Goal: Task Accomplishment & Management: Use online tool/utility

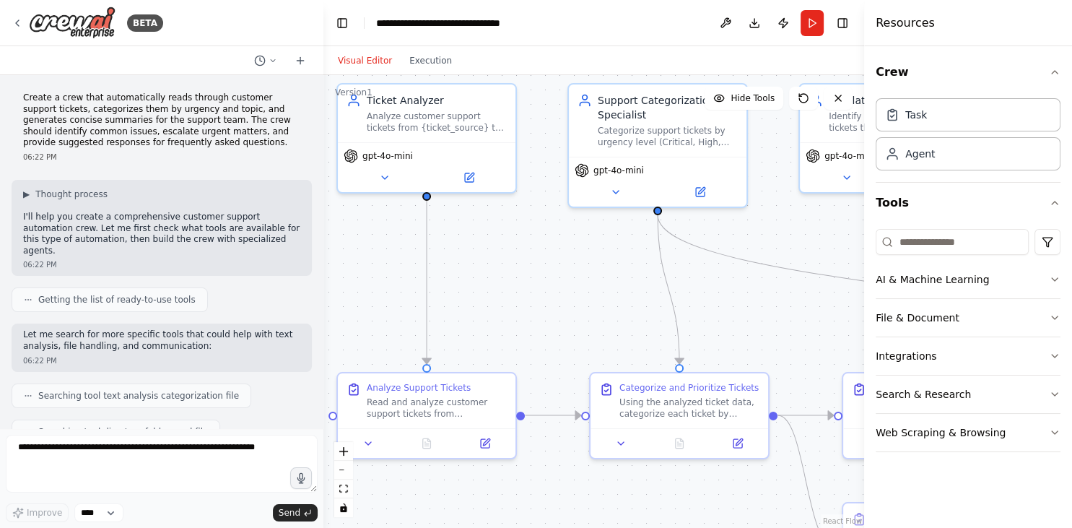
scroll to position [1509, 0]
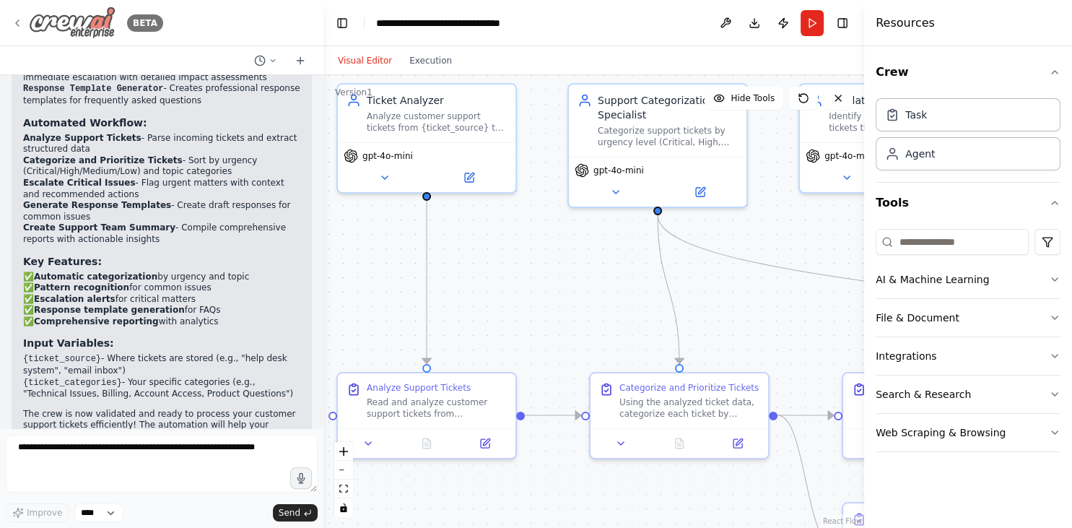
click at [17, 25] on icon at bounding box center [17, 23] width 3 height 6
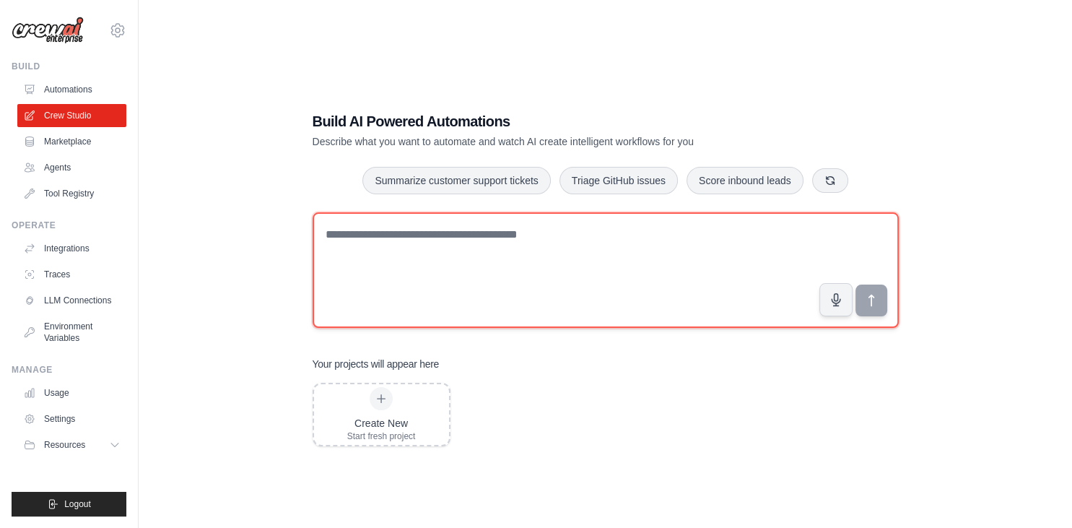
click at [448, 256] on textarea at bounding box center [606, 269] width 586 height 115
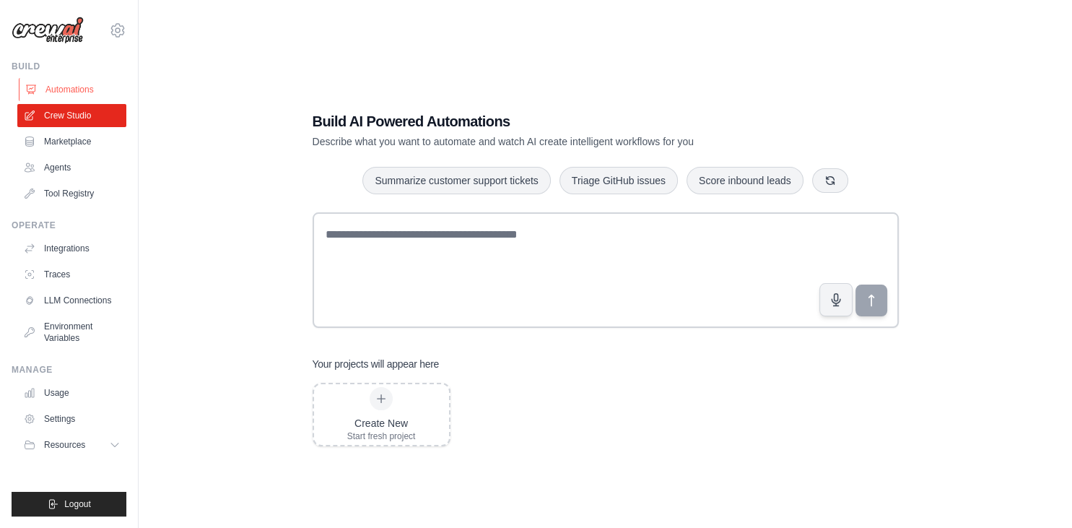
click at [74, 89] on link "Automations" at bounding box center [73, 89] width 109 height 23
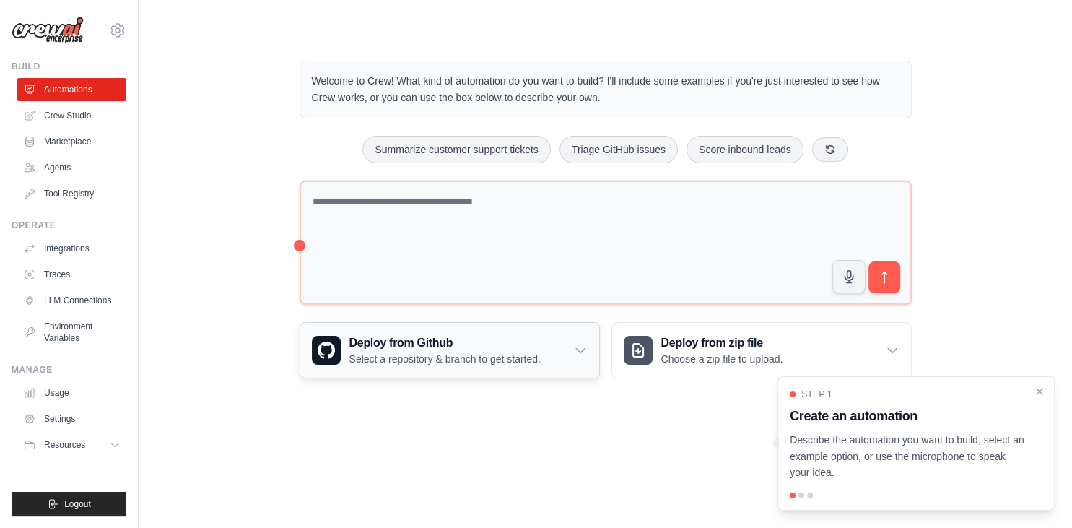
click at [573, 348] on icon at bounding box center [580, 350] width 14 height 14
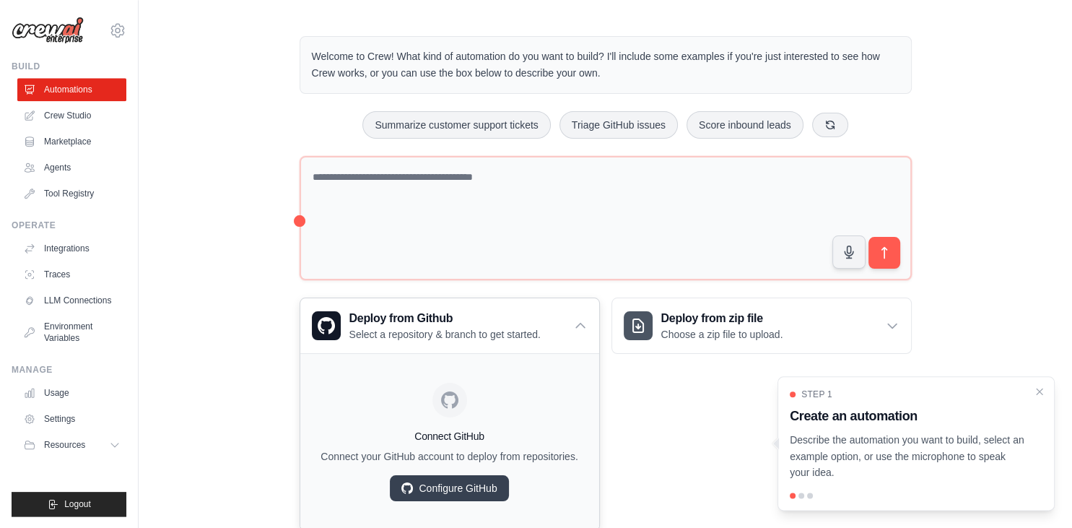
scroll to position [30, 0]
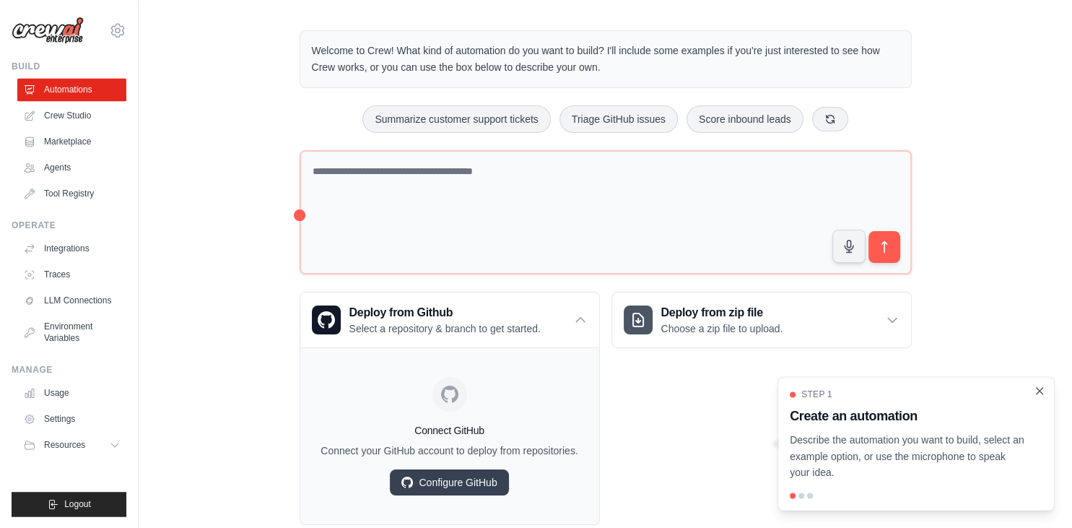
click at [1042, 390] on icon "Close walkthrough" at bounding box center [1039, 390] width 13 height 13
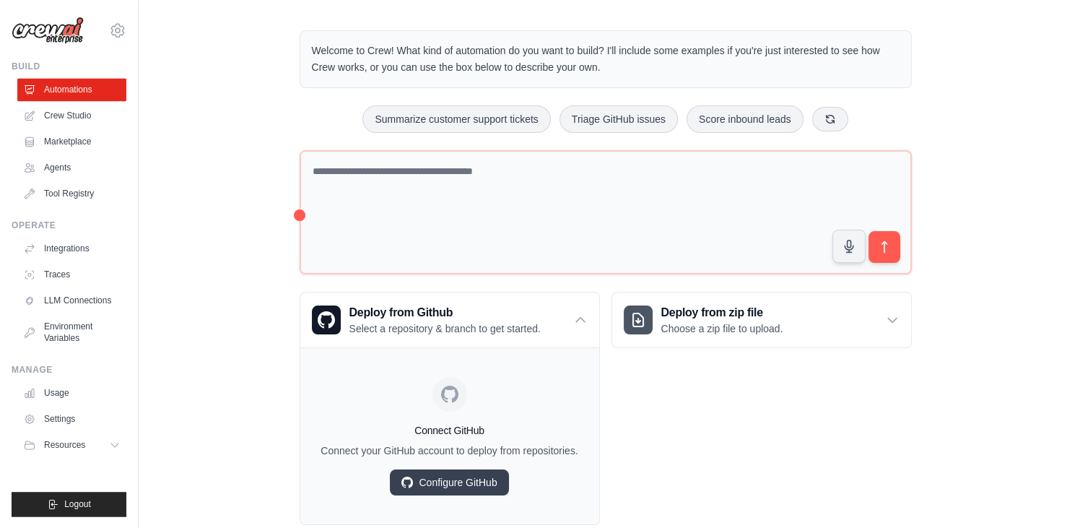
scroll to position [0, 0]
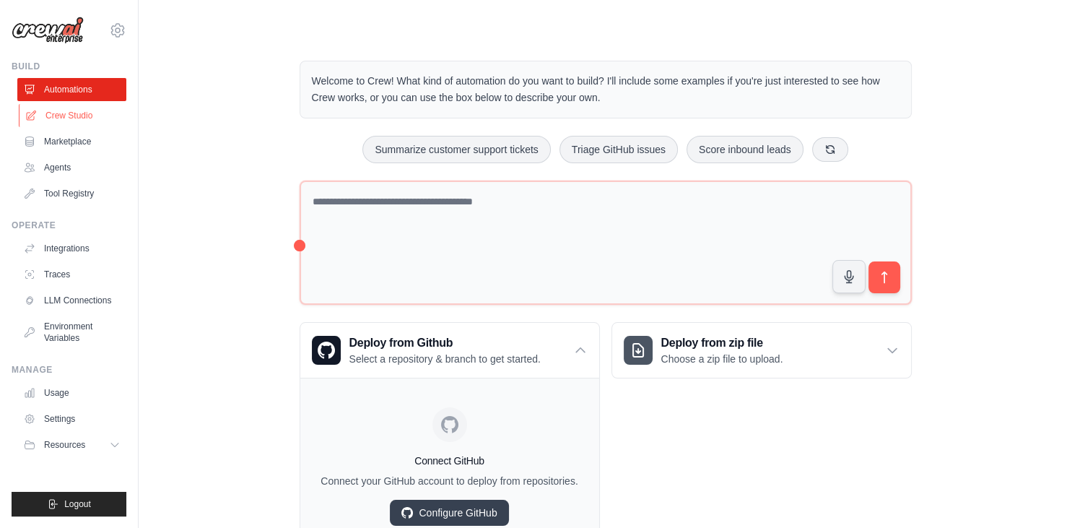
click at [66, 120] on link "Crew Studio" at bounding box center [73, 115] width 109 height 23
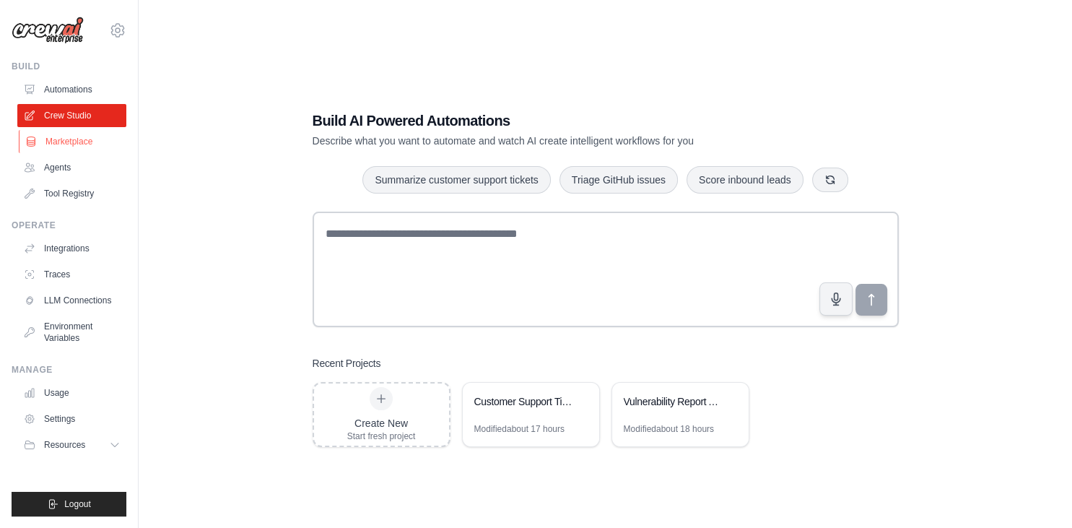
click at [81, 143] on link "Marketplace" at bounding box center [73, 141] width 109 height 23
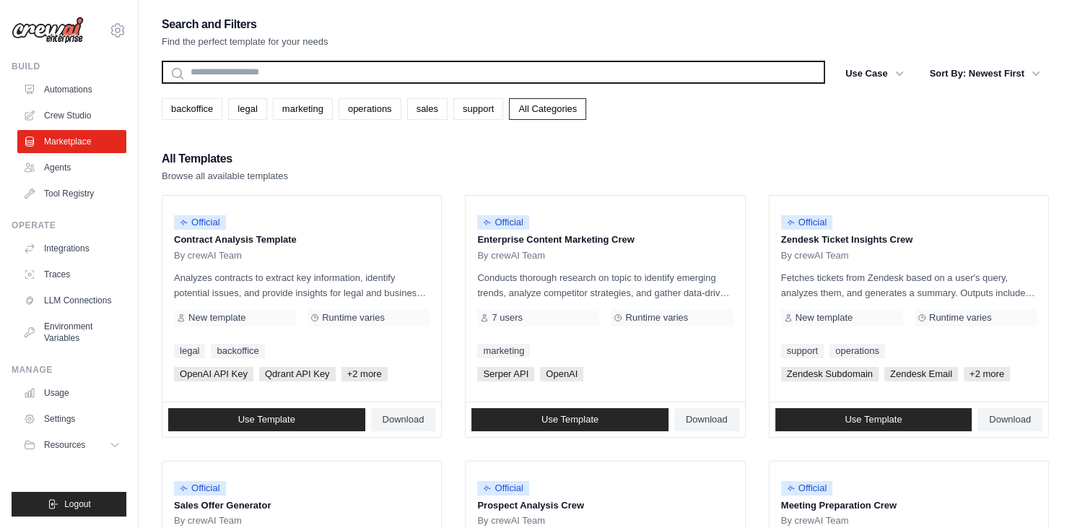
click at [315, 76] on input "text" at bounding box center [493, 72] width 663 height 23
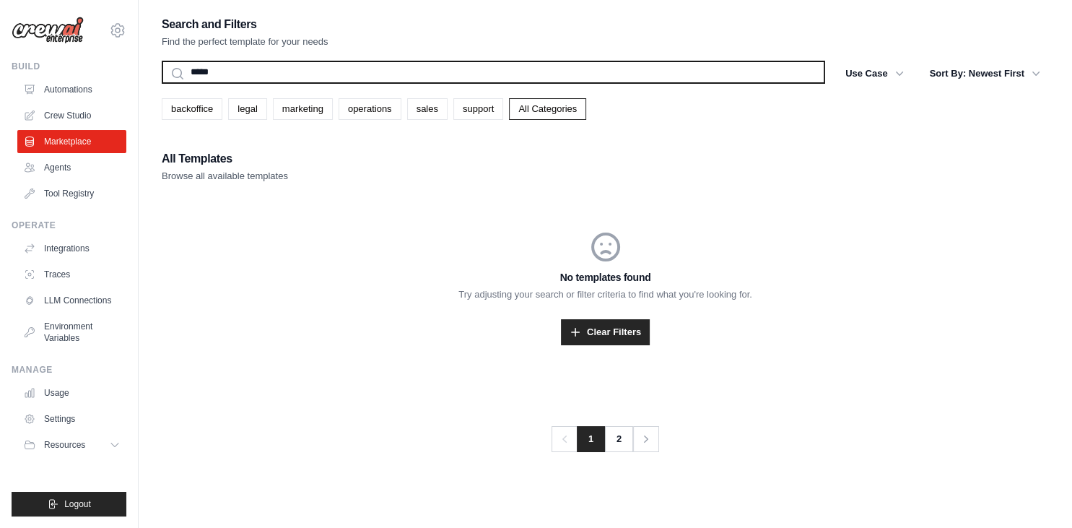
type input "******"
type input "****"
type input "***"
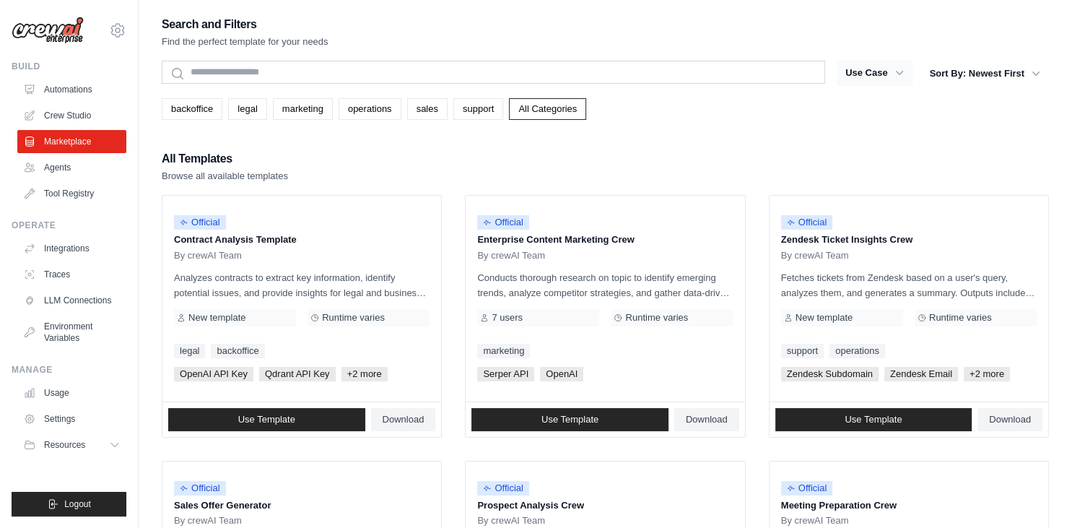
click at [906, 73] on button "Use Case" at bounding box center [875, 73] width 76 height 26
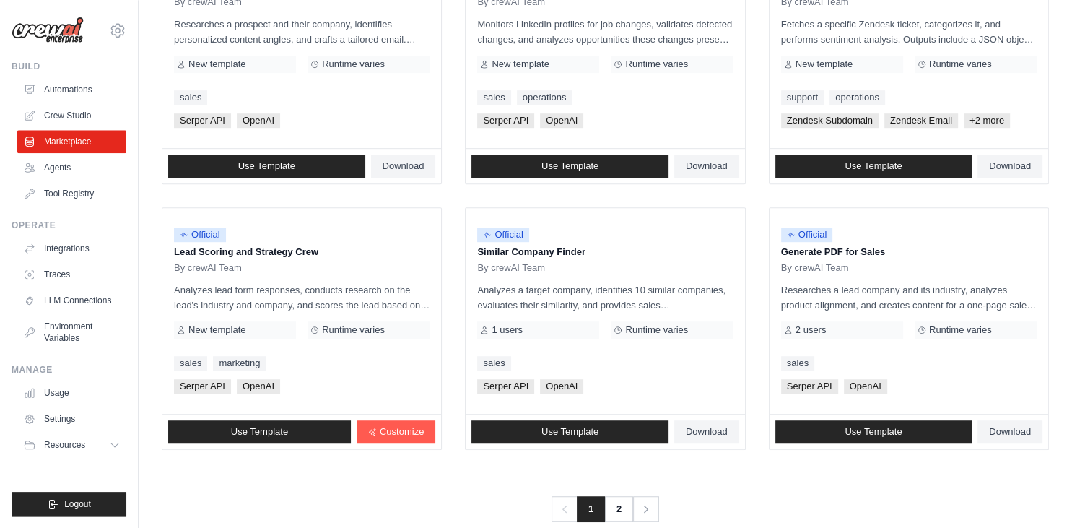
scroll to position [794, 0]
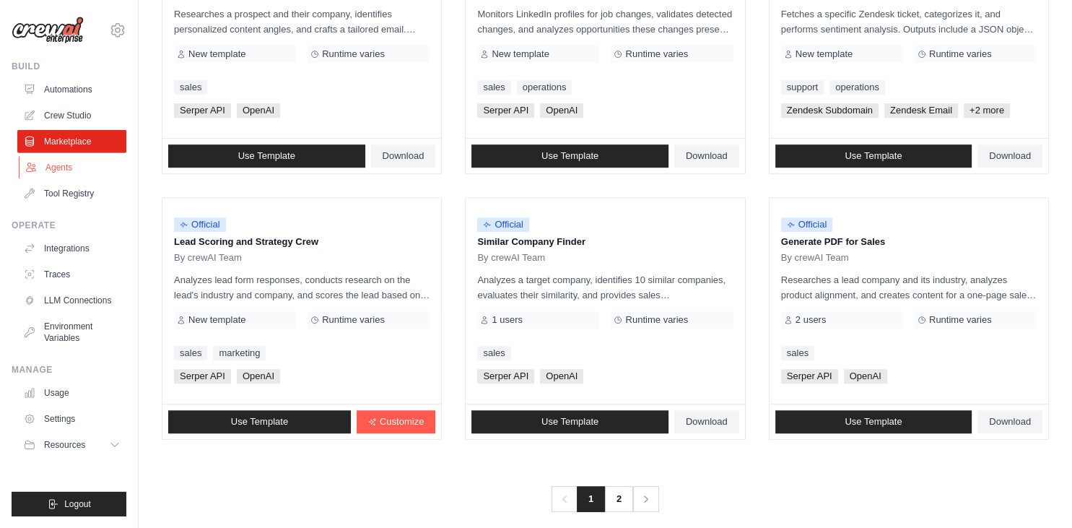
click at [62, 175] on link "Agents" at bounding box center [73, 167] width 109 height 23
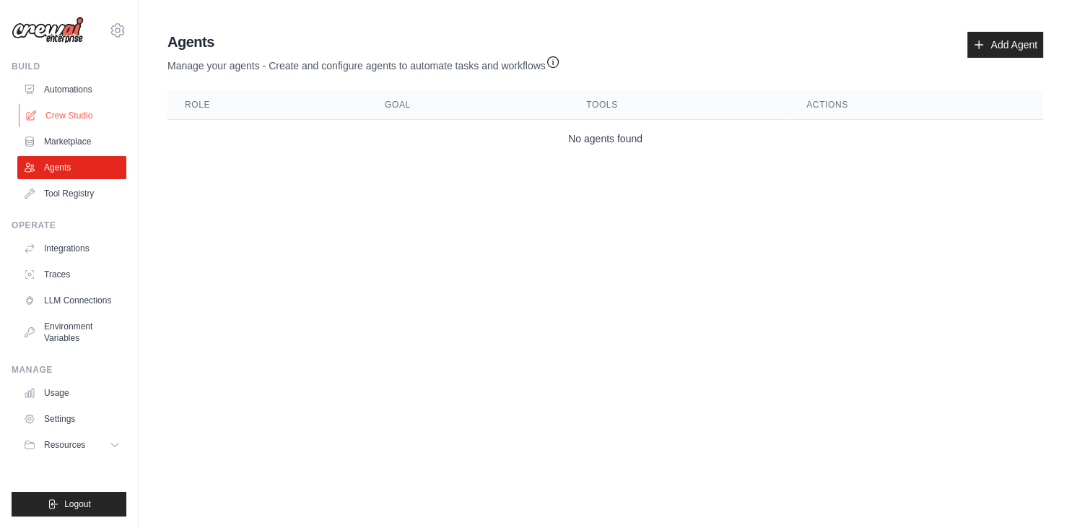
click at [73, 111] on link "Crew Studio" at bounding box center [73, 115] width 109 height 23
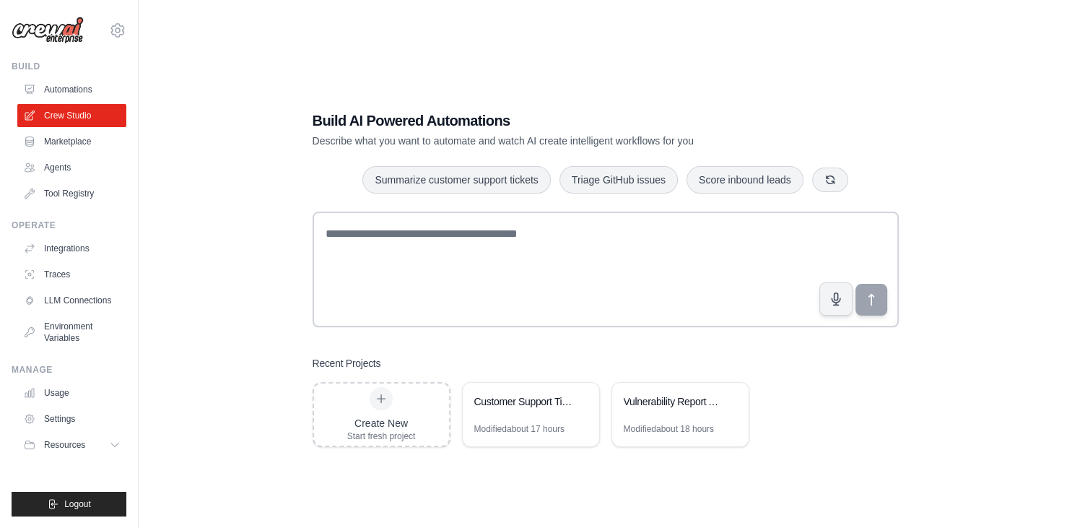
click at [772, 336] on div "Build AI Powered Automations Describe what you want to automate and watch AI cr…" at bounding box center [605, 278] width 621 height 383
click at [71, 172] on link "Agents" at bounding box center [73, 167] width 109 height 23
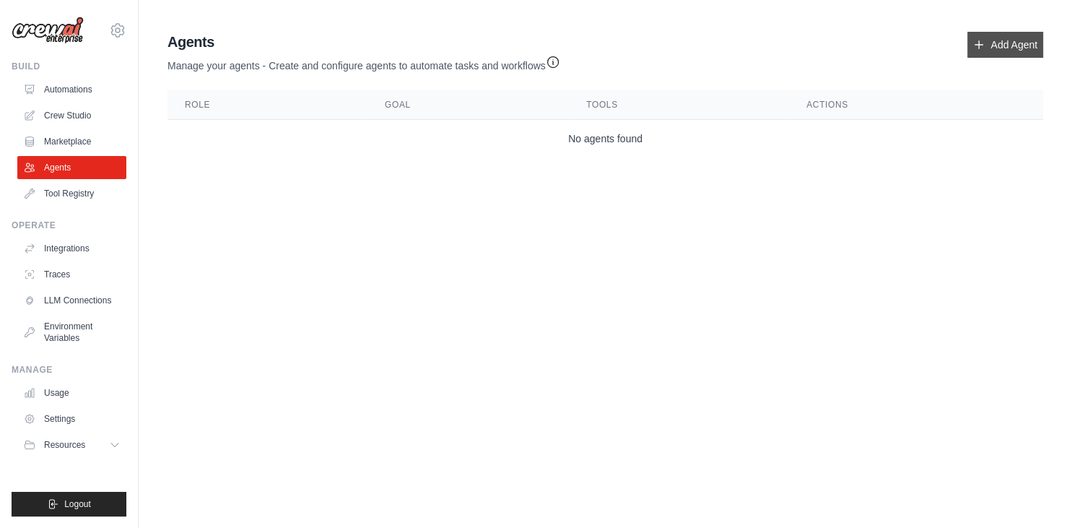
click at [995, 53] on link "Add Agent" at bounding box center [1005, 45] width 76 height 26
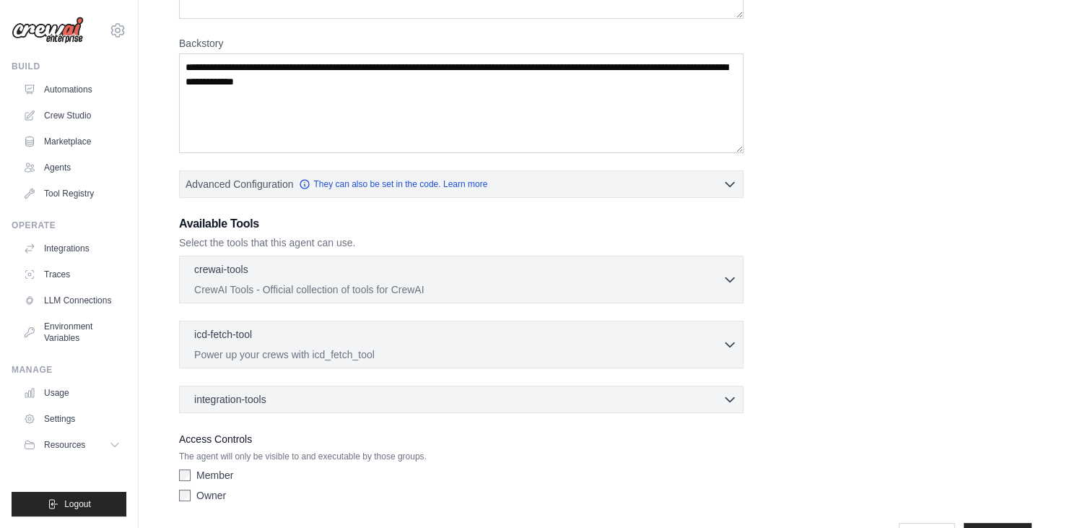
scroll to position [204, 0]
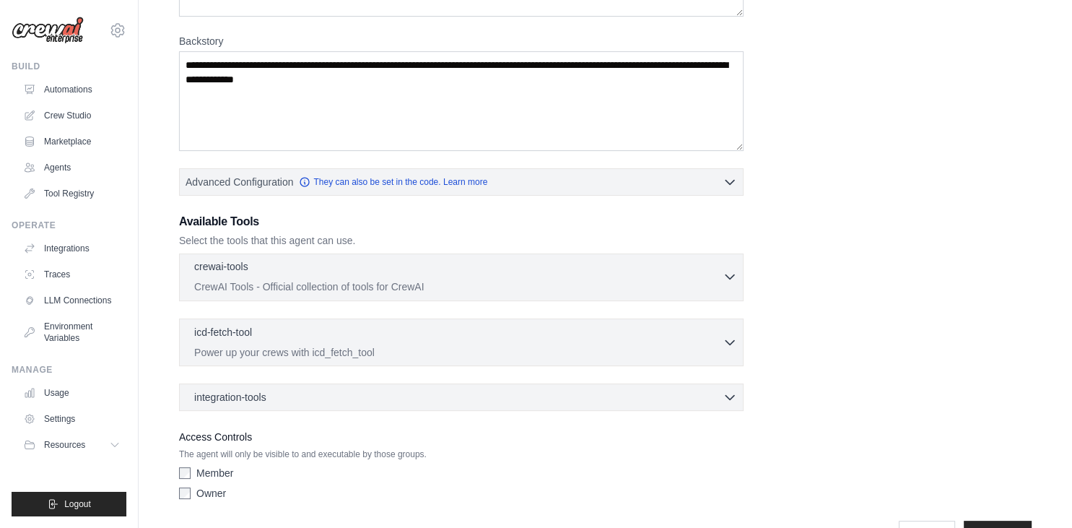
click at [729, 274] on icon "button" at bounding box center [729, 276] width 14 height 14
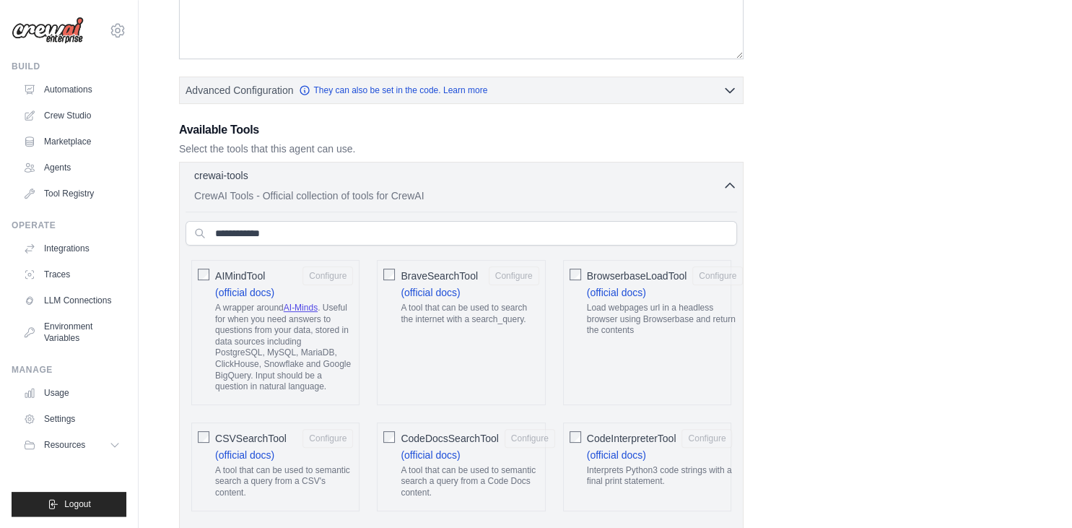
scroll to position [296, 0]
click at [464, 229] on input "text" at bounding box center [460, 232] width 551 height 25
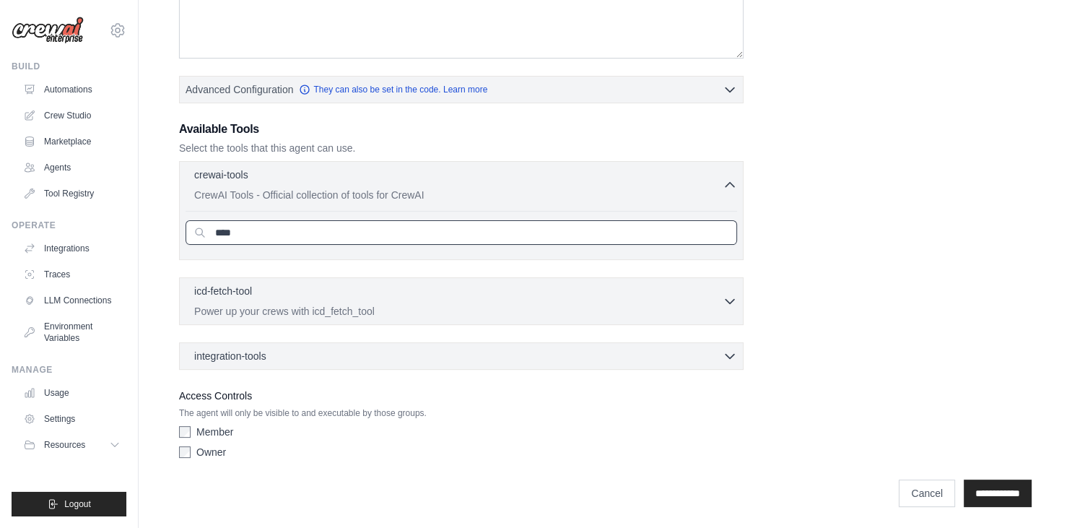
scroll to position [294, 0]
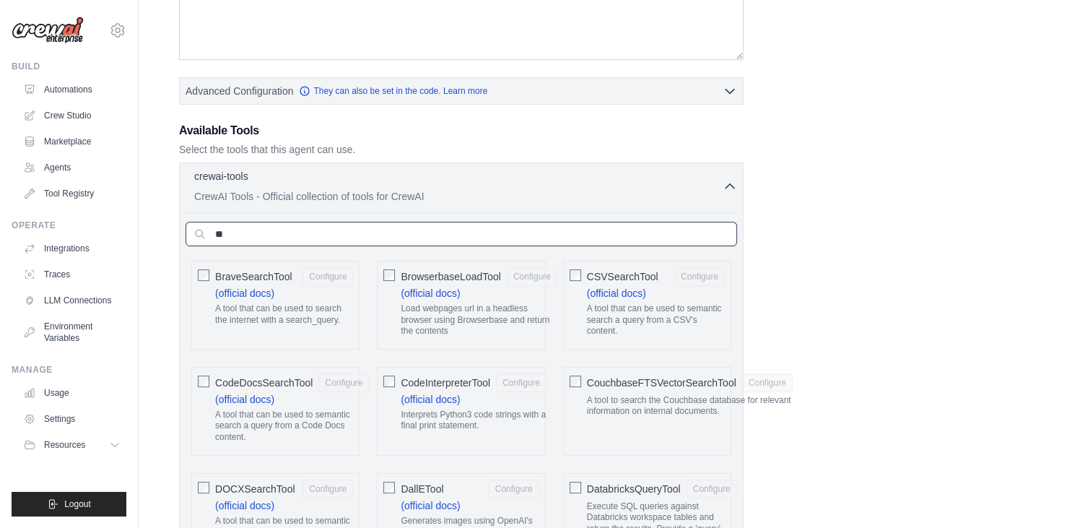
type input "*"
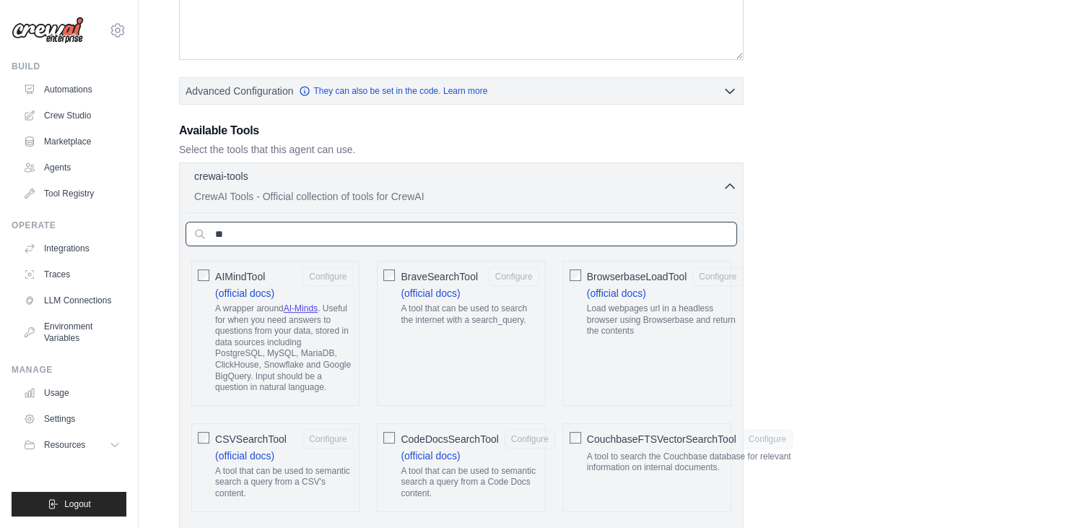
type input "*"
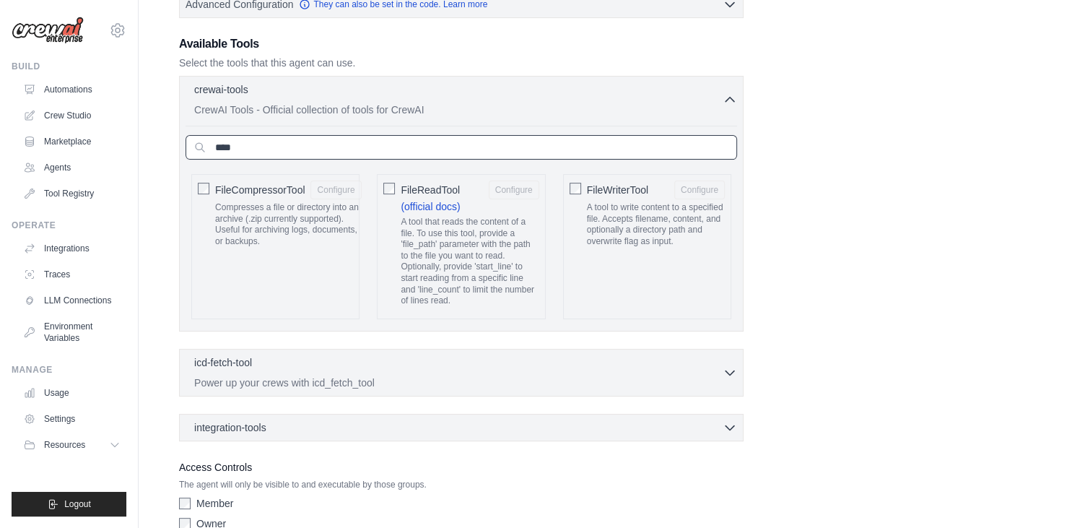
scroll to position [450, 0]
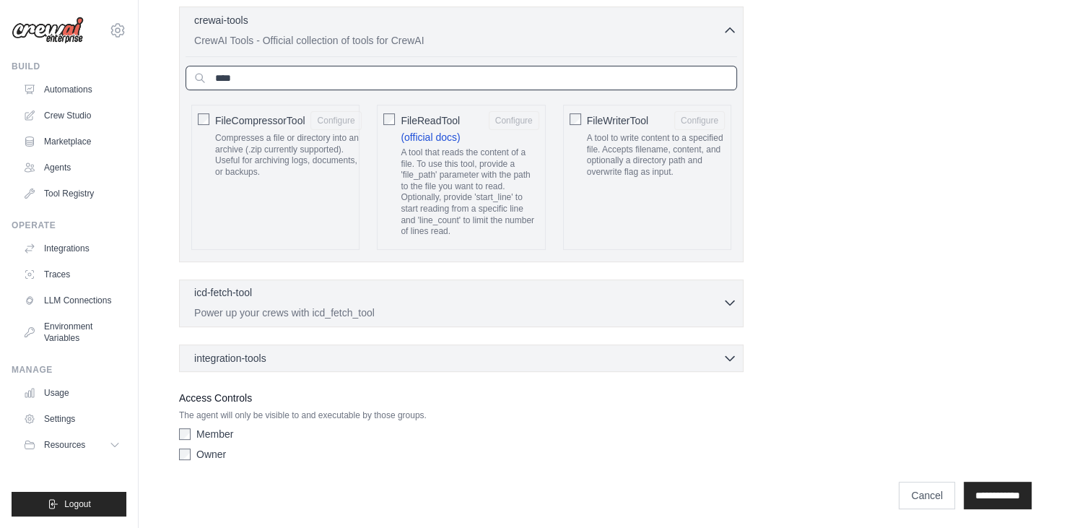
type input "****"
click at [726, 296] on icon "button" at bounding box center [729, 302] width 14 height 14
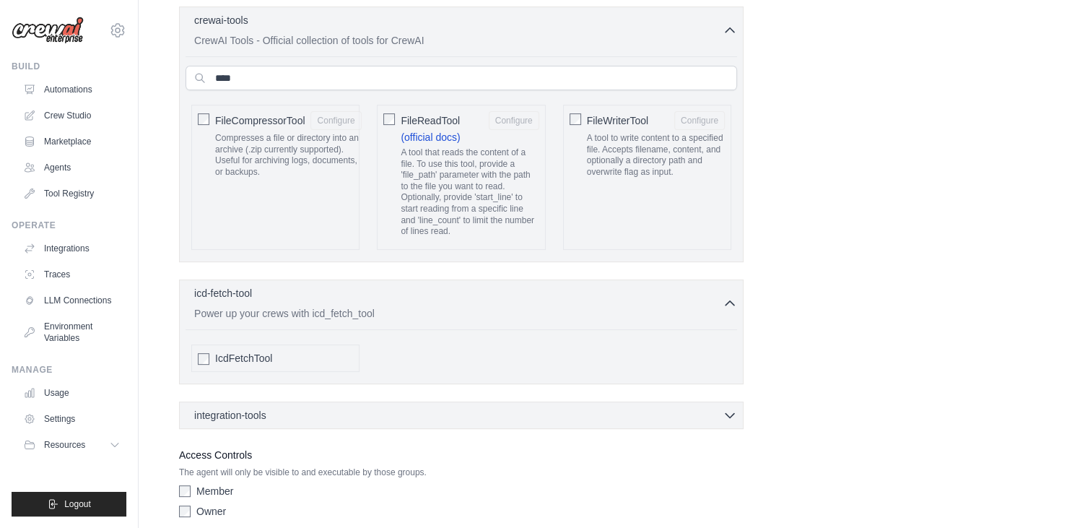
click at [423, 419] on div "integration-tools 0 selected Notion Google Sheets Box Jira" at bounding box center [461, 414] width 564 height 27
click at [726, 412] on icon "button" at bounding box center [729, 414] width 9 height 4
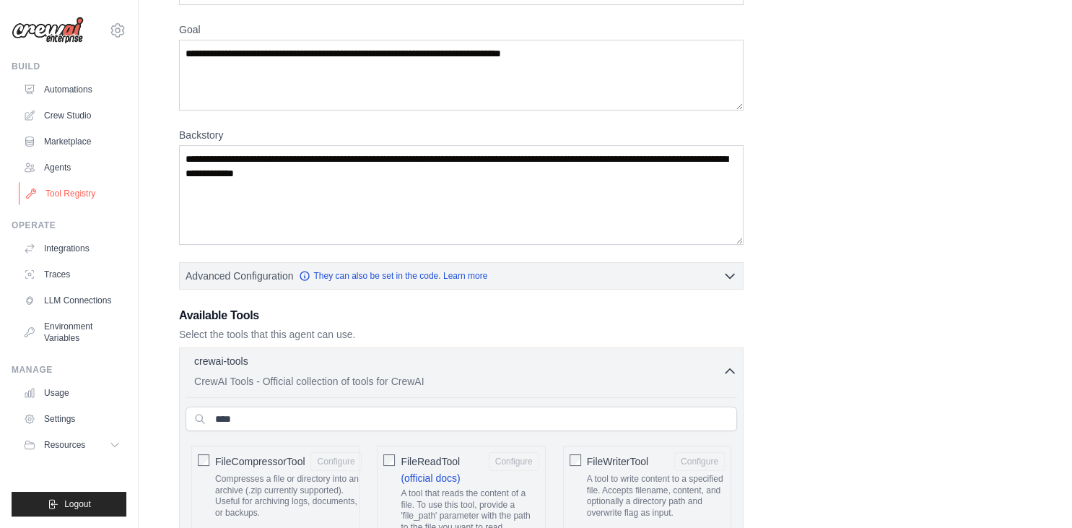
scroll to position [0, 0]
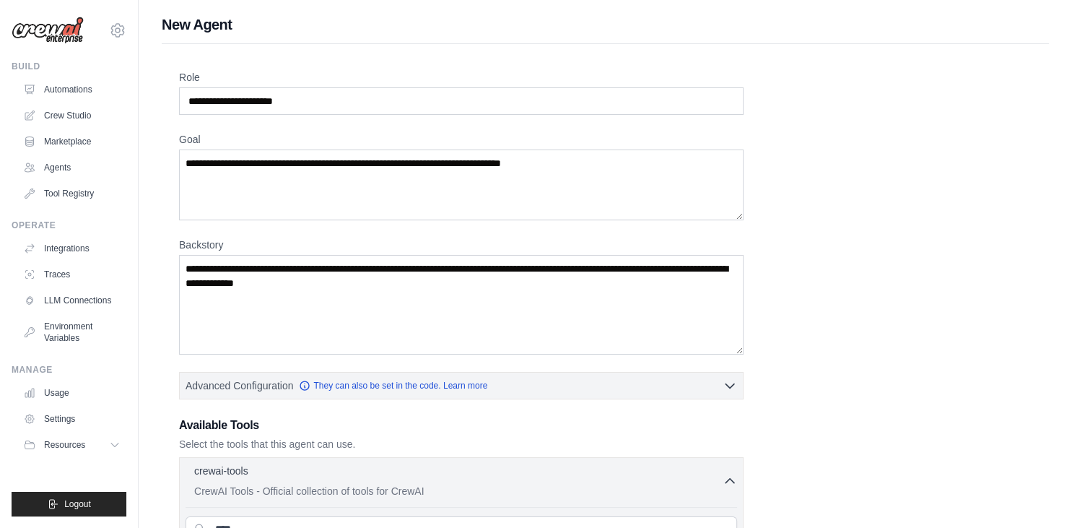
click at [55, 36] on img at bounding box center [48, 30] width 72 height 27
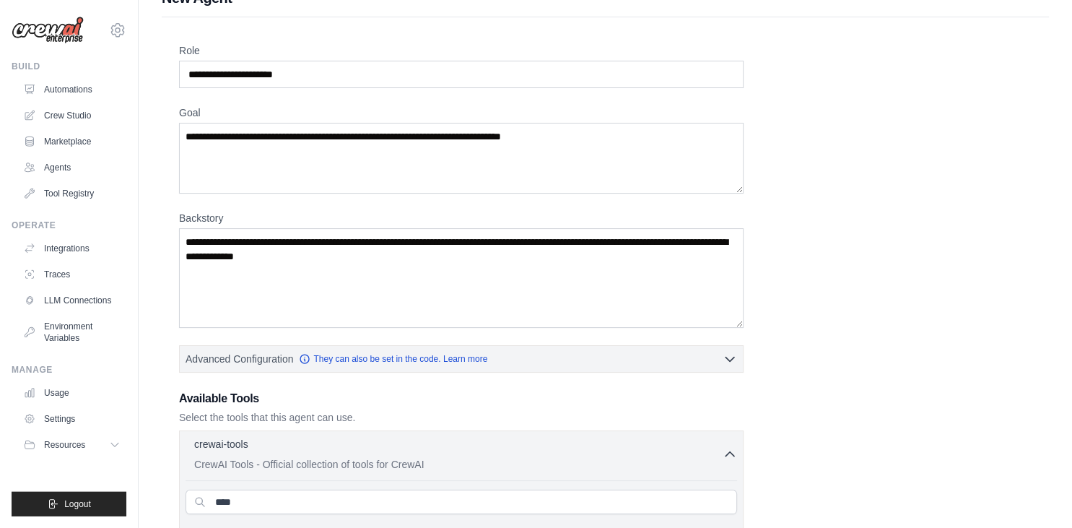
click at [121, 40] on div "vrsh89.19@gmail.com Settings" at bounding box center [69, 23] width 115 height 46
click at [118, 32] on icon at bounding box center [117, 30] width 4 height 4
click at [89, 95] on link "Settings" at bounding box center [117, 97] width 127 height 26
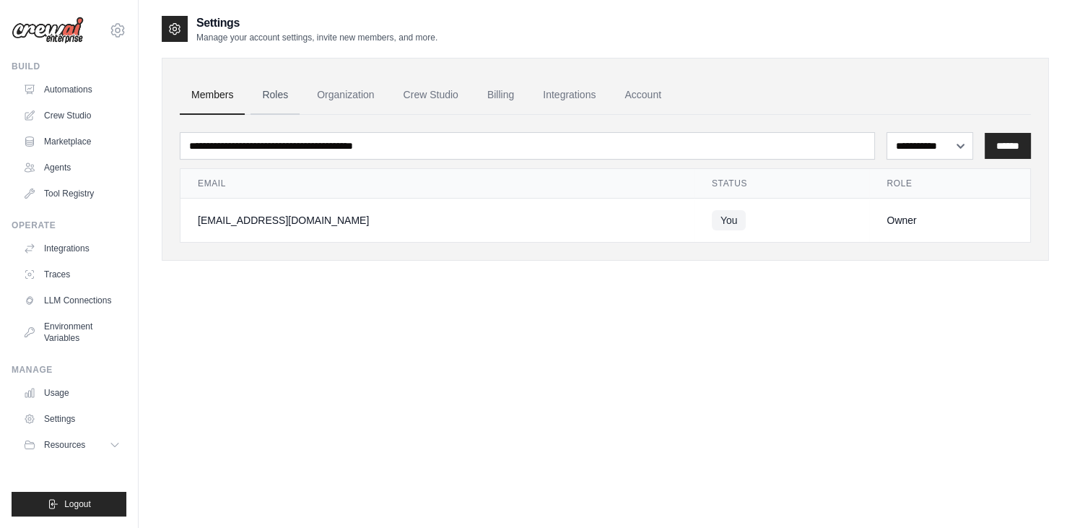
click at [281, 87] on link "Roles" at bounding box center [274, 95] width 49 height 39
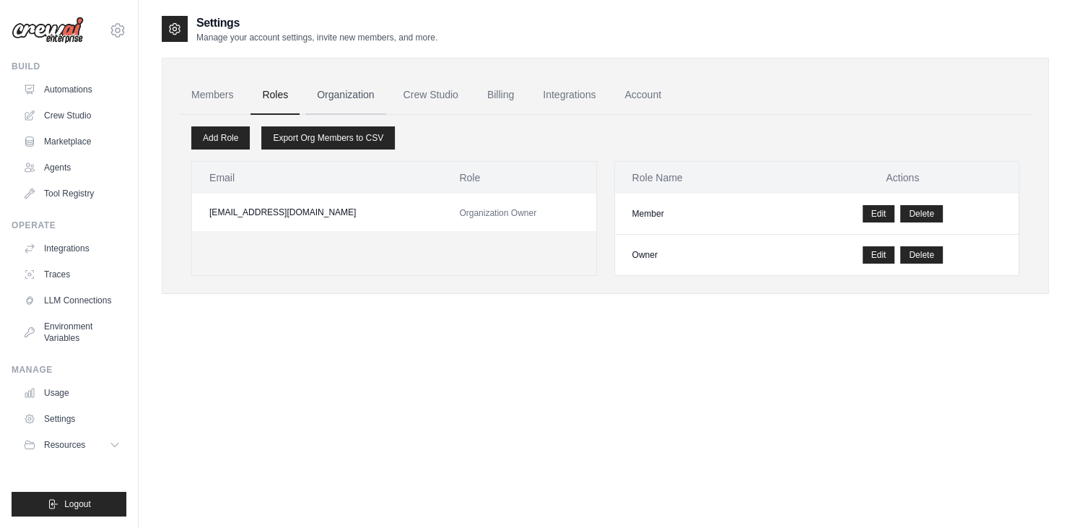
click at [357, 97] on link "Organization" at bounding box center [345, 95] width 80 height 39
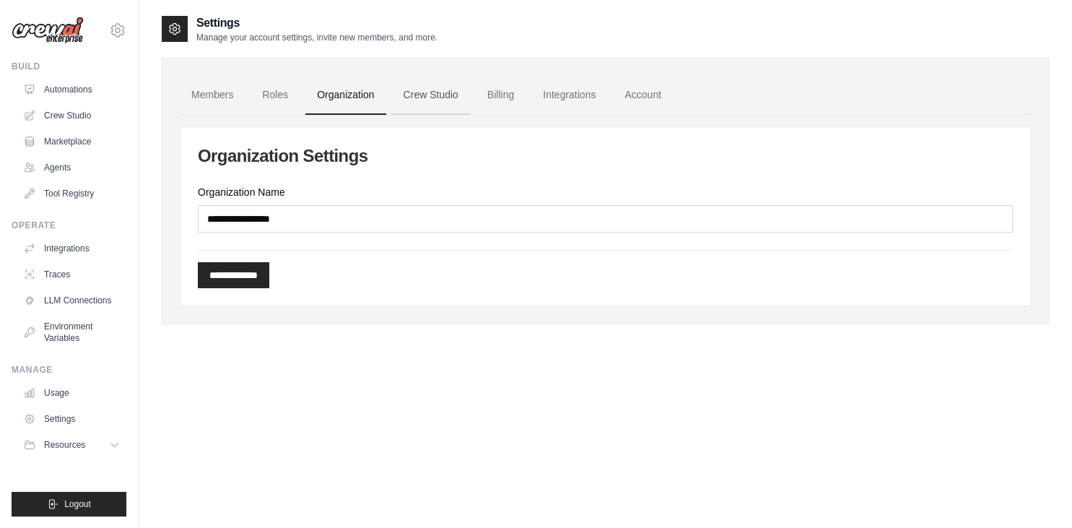
click at [432, 94] on link "Crew Studio" at bounding box center [431, 95] width 78 height 39
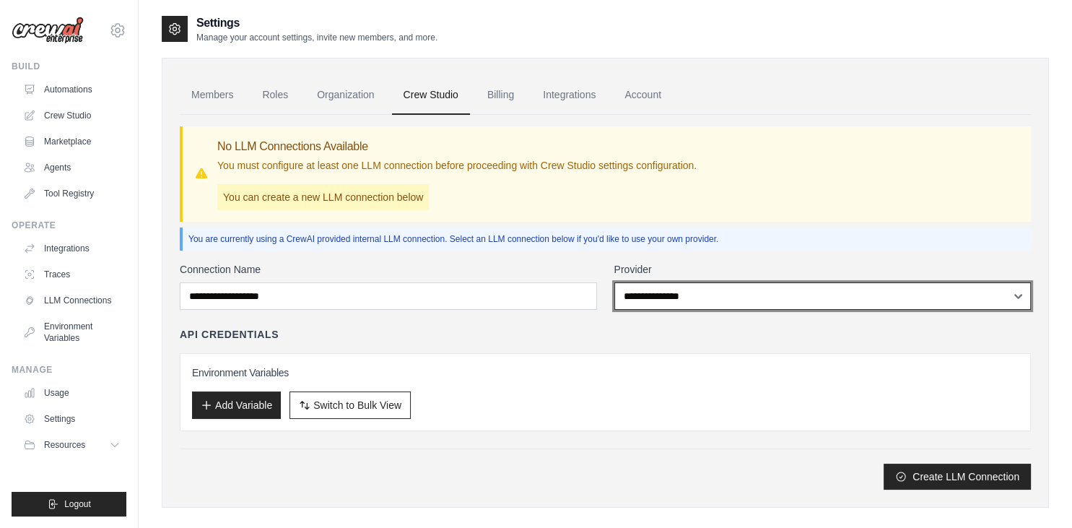
click at [614, 282] on select "**********" at bounding box center [822, 295] width 417 height 27
click option "**********" at bounding box center [0, 0] width 0 height 0
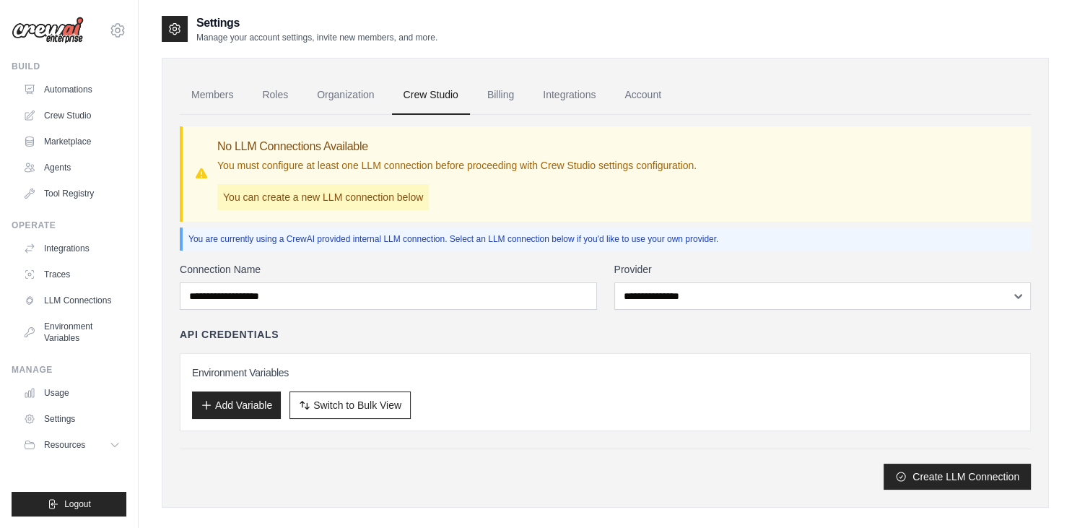
click at [717, 272] on label "Provider" at bounding box center [822, 269] width 417 height 14
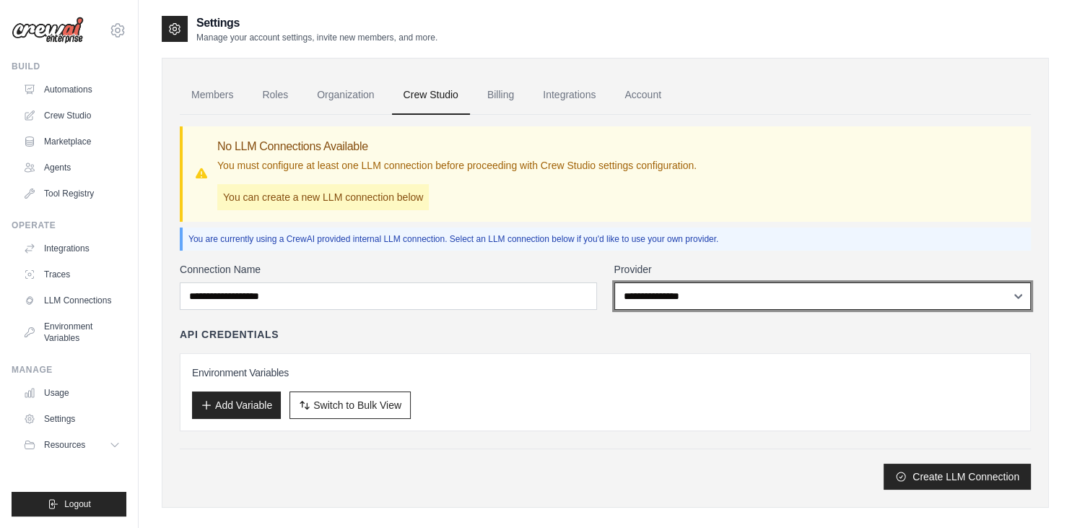
click at [717, 282] on select "**********" at bounding box center [822, 295] width 417 height 27
click at [614, 282] on select "**********" at bounding box center [822, 295] width 417 height 27
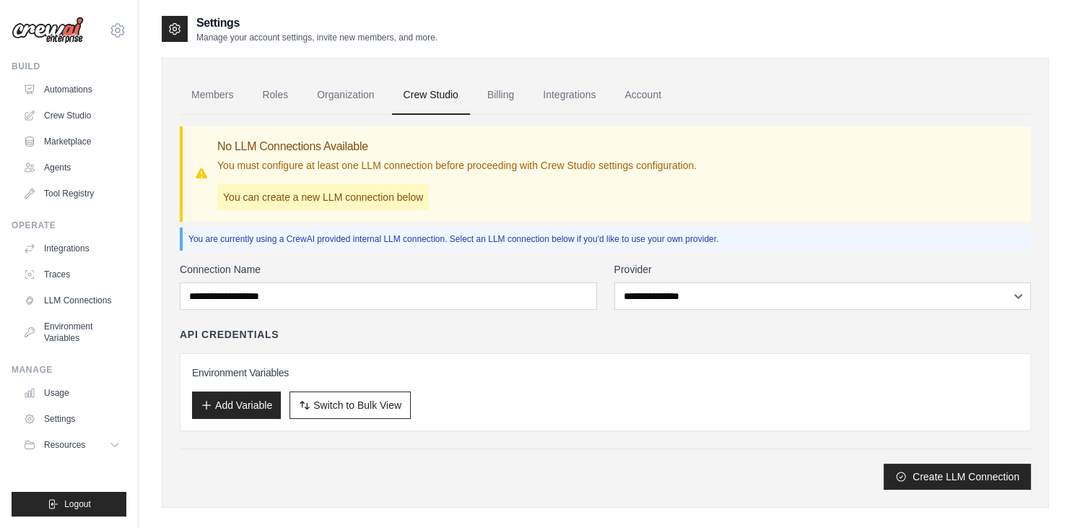
click at [429, 445] on div "**********" at bounding box center [605, 375] width 851 height 227
click at [497, 85] on link "Billing" at bounding box center [501, 95] width 50 height 39
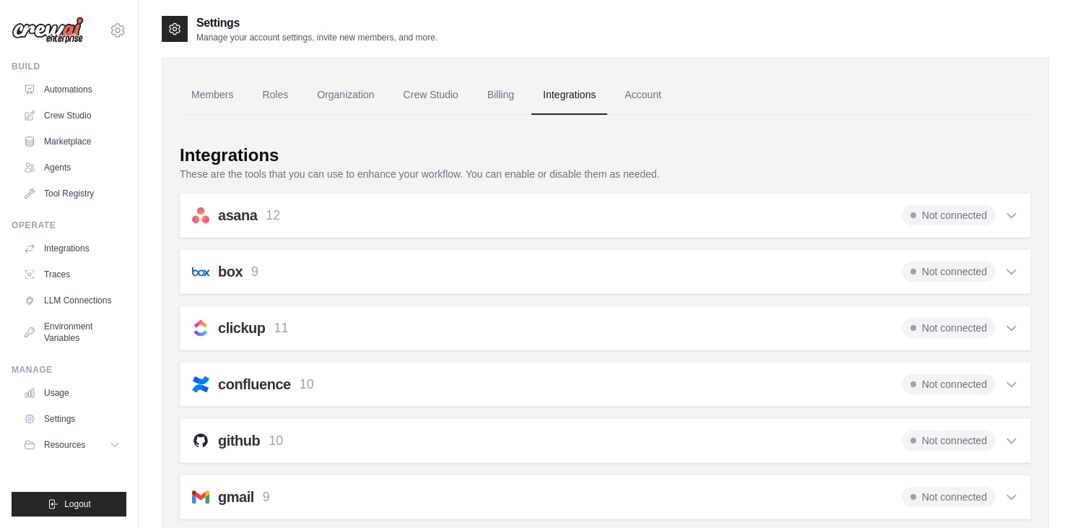
click at [1017, 273] on icon at bounding box center [1011, 271] width 14 height 14
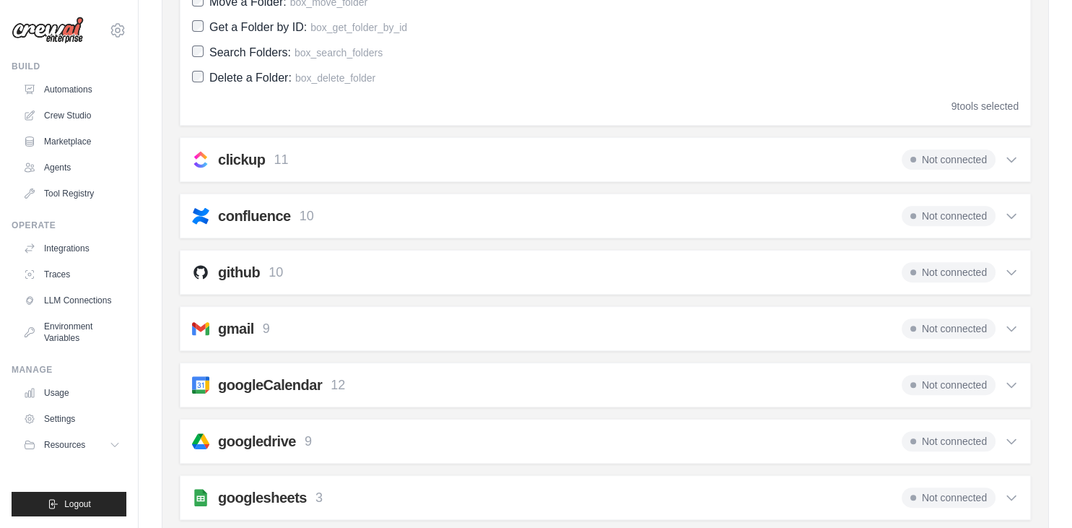
scroll to position [468, 0]
click at [961, 266] on span "Not connected" at bounding box center [948, 272] width 94 height 20
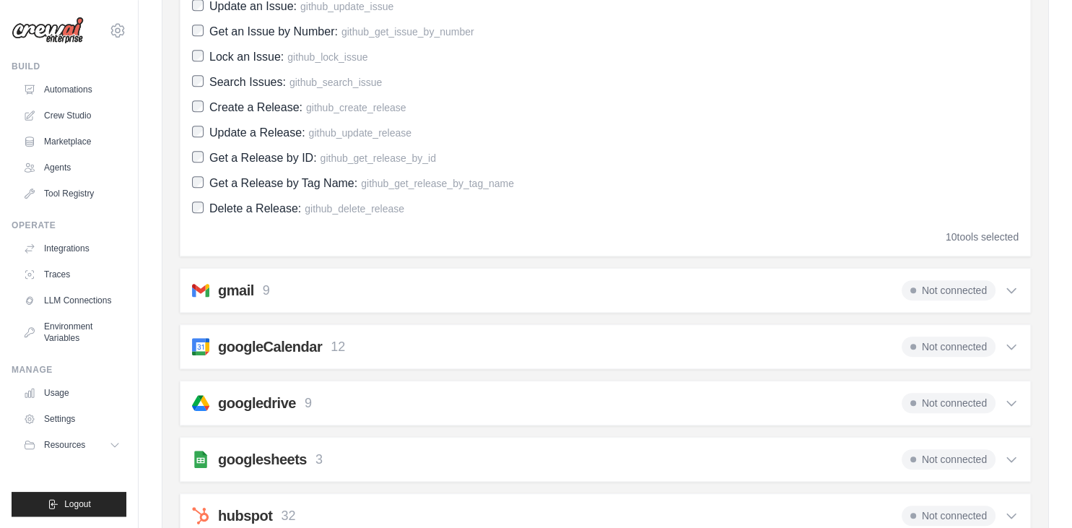
scroll to position [0, 0]
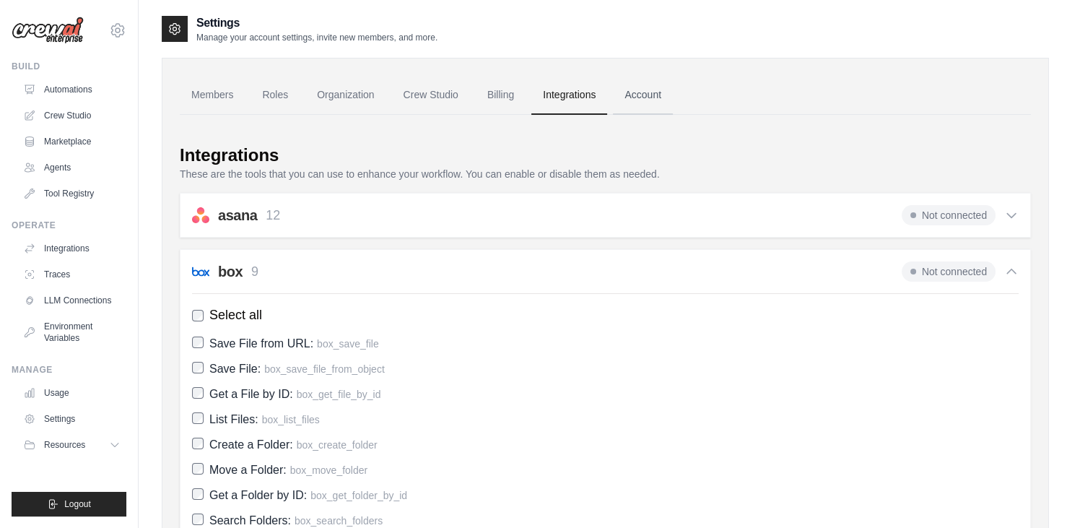
click at [639, 100] on link "Account" at bounding box center [643, 95] width 60 height 39
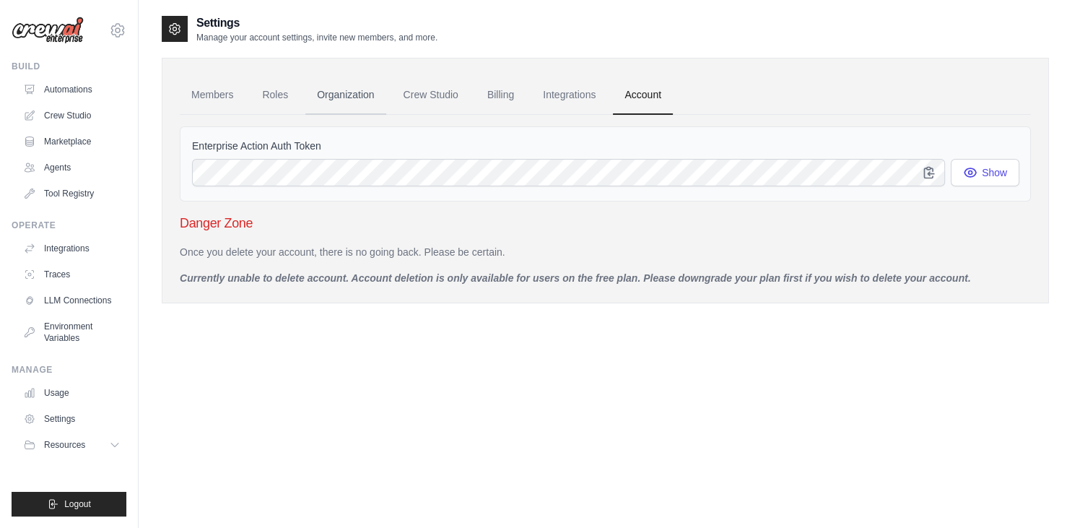
click at [380, 99] on link "Organization" at bounding box center [345, 95] width 80 height 39
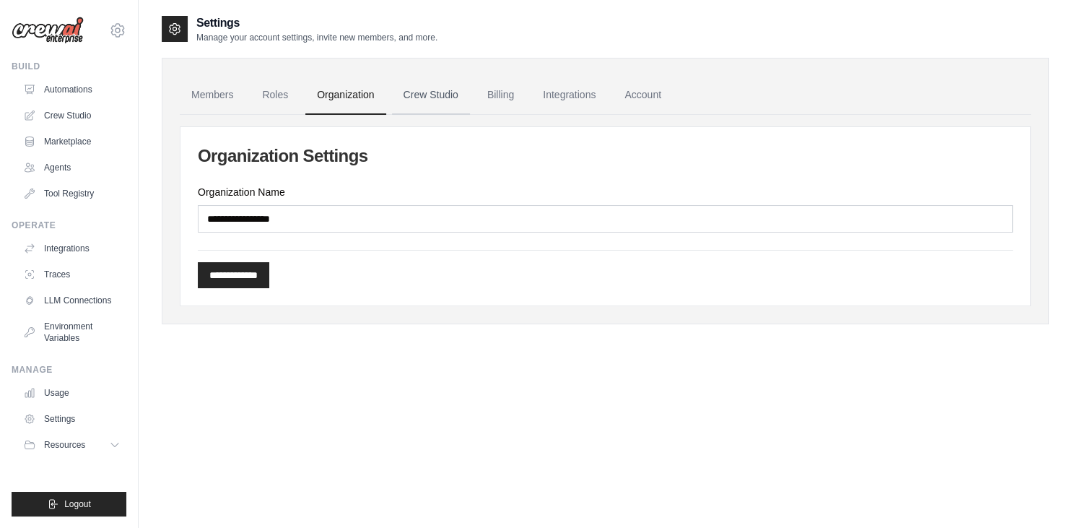
click at [462, 100] on link "Crew Studio" at bounding box center [431, 95] width 78 height 39
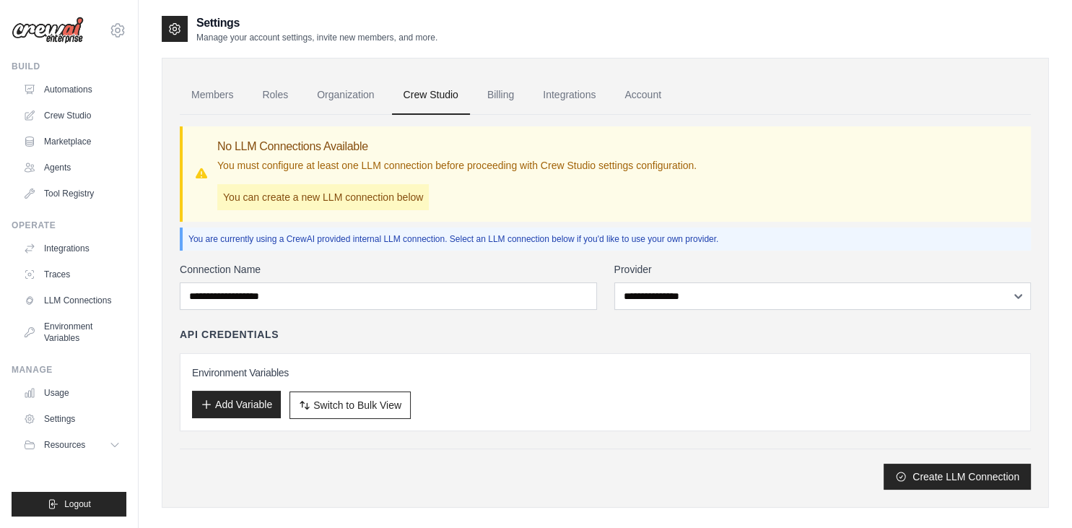
click at [227, 409] on button "Add Variable" at bounding box center [236, 403] width 89 height 27
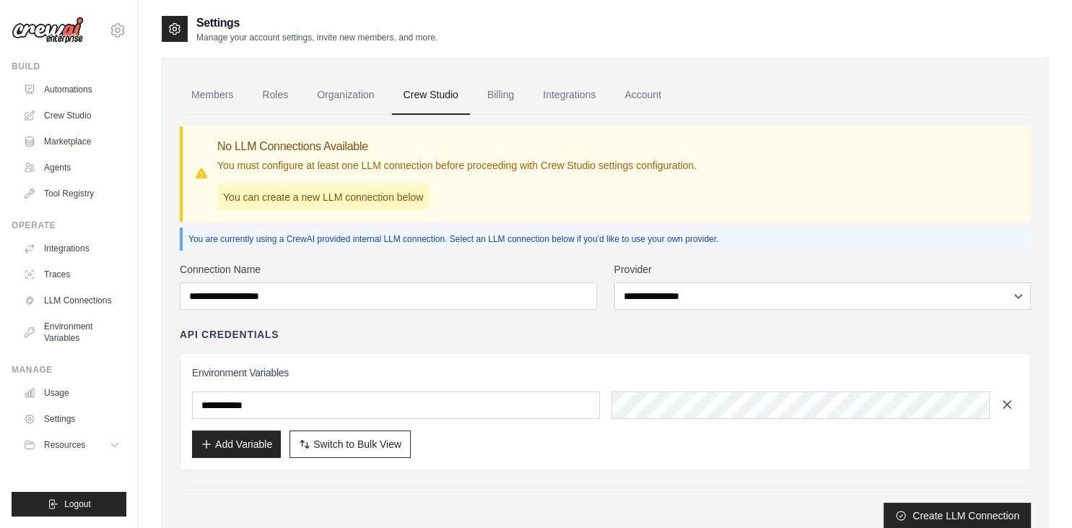
click at [1006, 406] on icon "button" at bounding box center [1007, 404] width 14 height 14
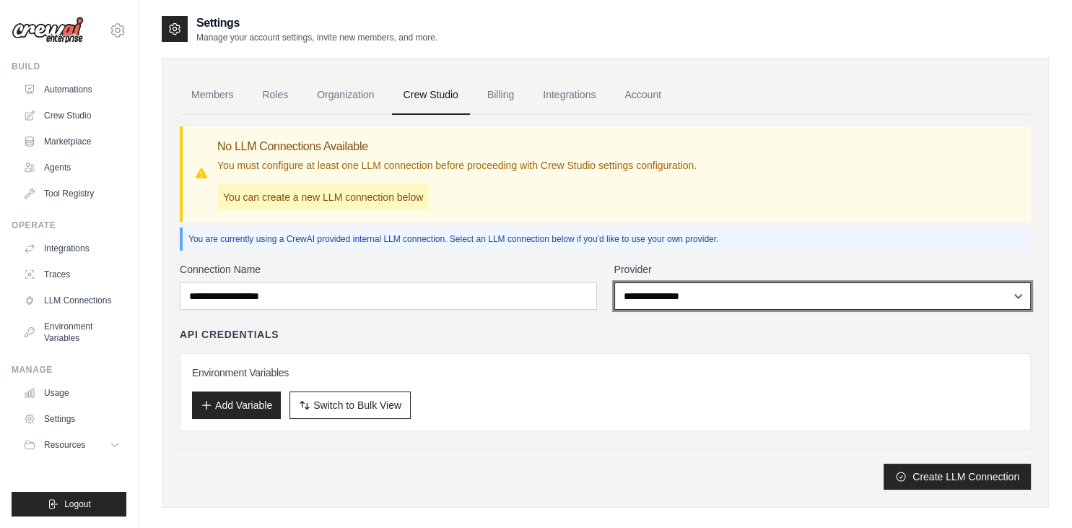
click at [614, 282] on select "**********" at bounding box center [822, 295] width 417 height 27
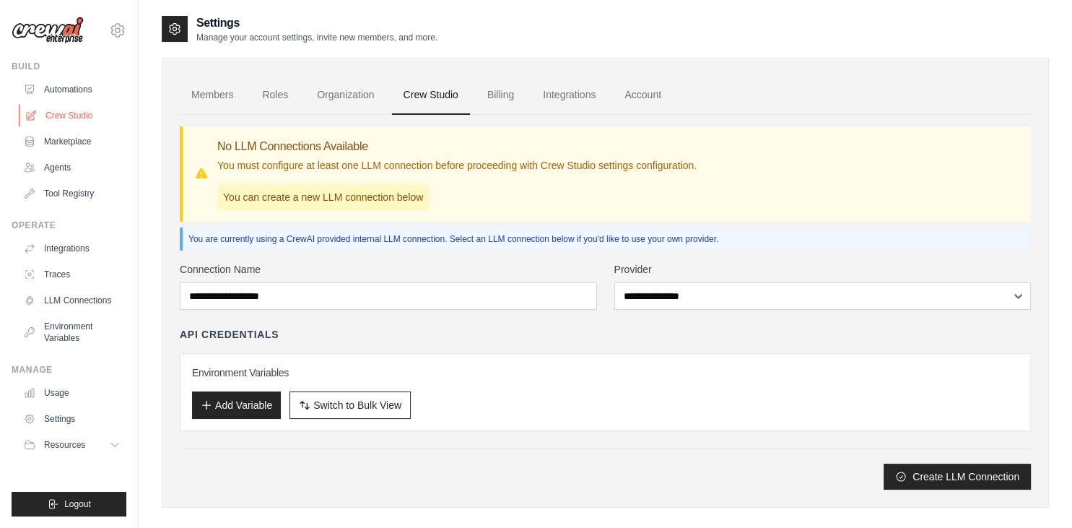
click at [62, 114] on link "Crew Studio" at bounding box center [73, 115] width 109 height 23
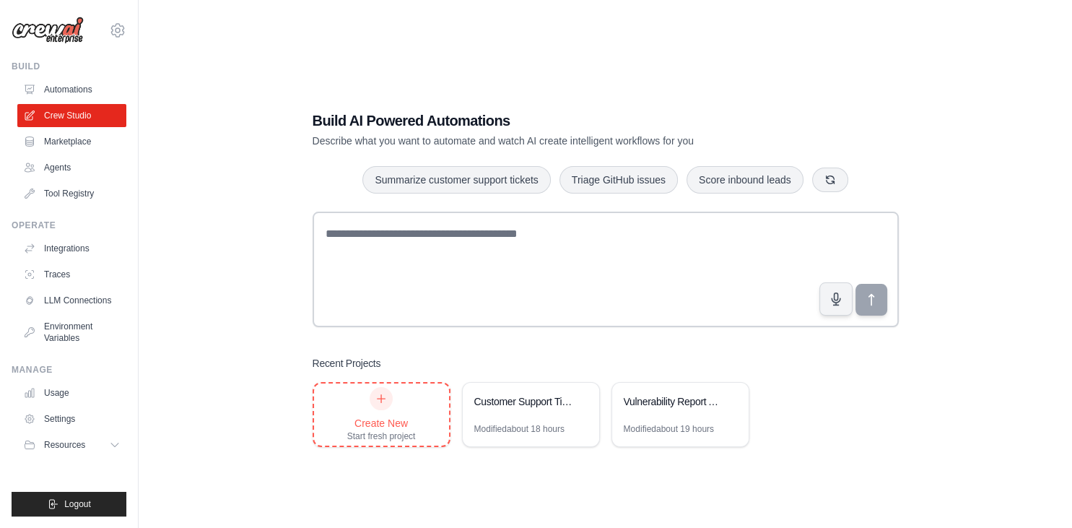
click at [390, 432] on div "Start fresh project" at bounding box center [381, 436] width 69 height 12
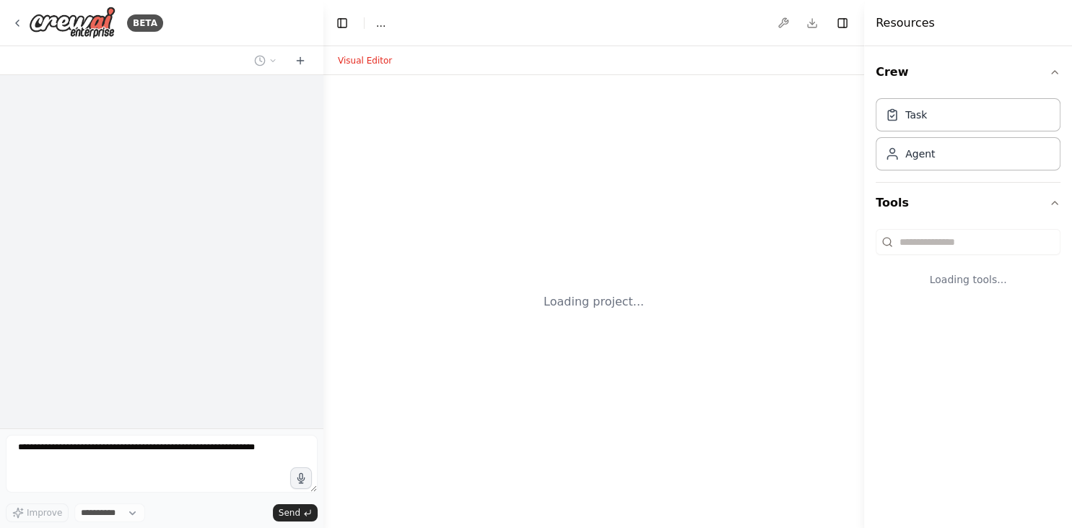
select select "****"
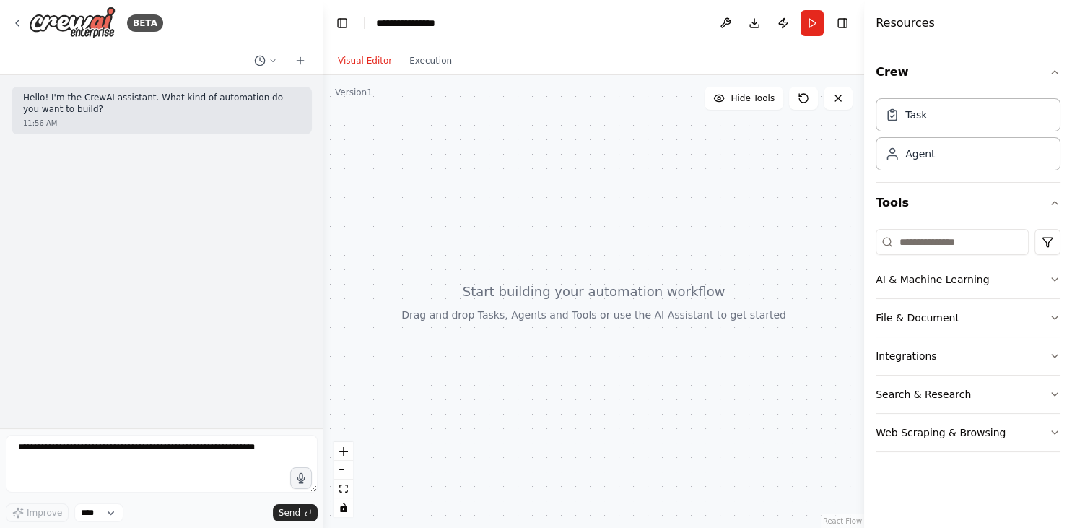
click at [452, 27] on header "**********" at bounding box center [593, 23] width 541 height 46
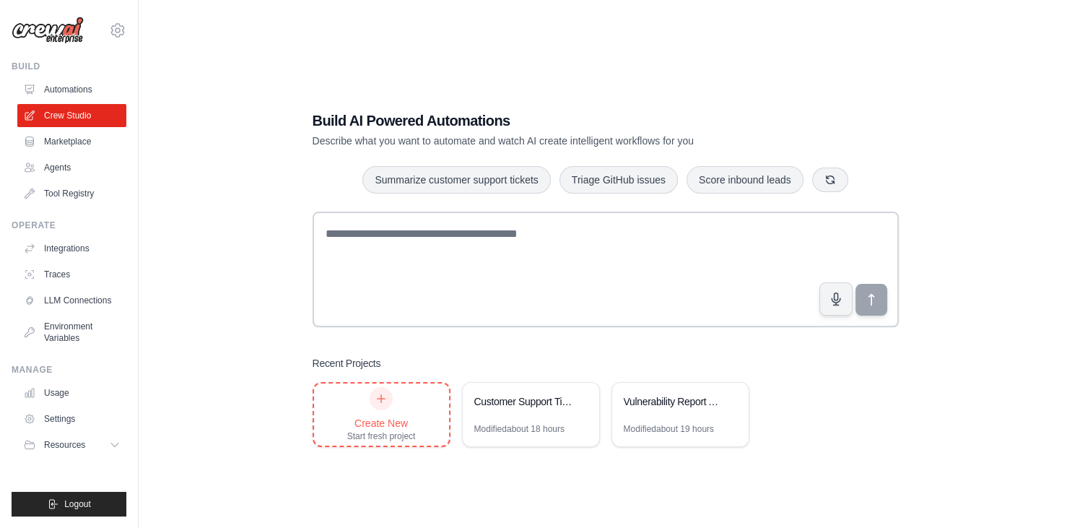
click at [383, 419] on div "Create New" at bounding box center [381, 423] width 69 height 14
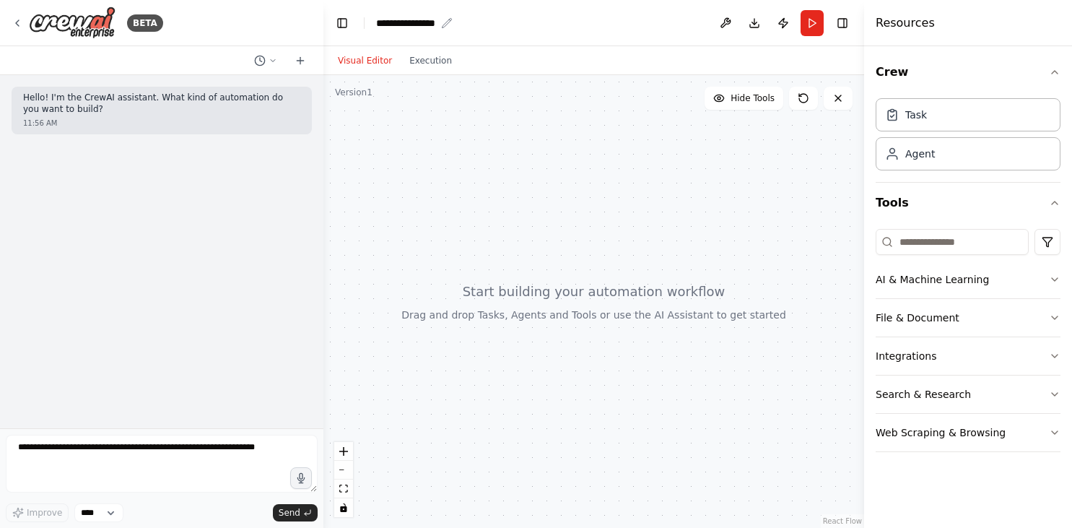
click at [398, 27] on div "**********" at bounding box center [405, 23] width 59 height 14
click at [398, 27] on div "**********" at bounding box center [430, 23] width 108 height 14
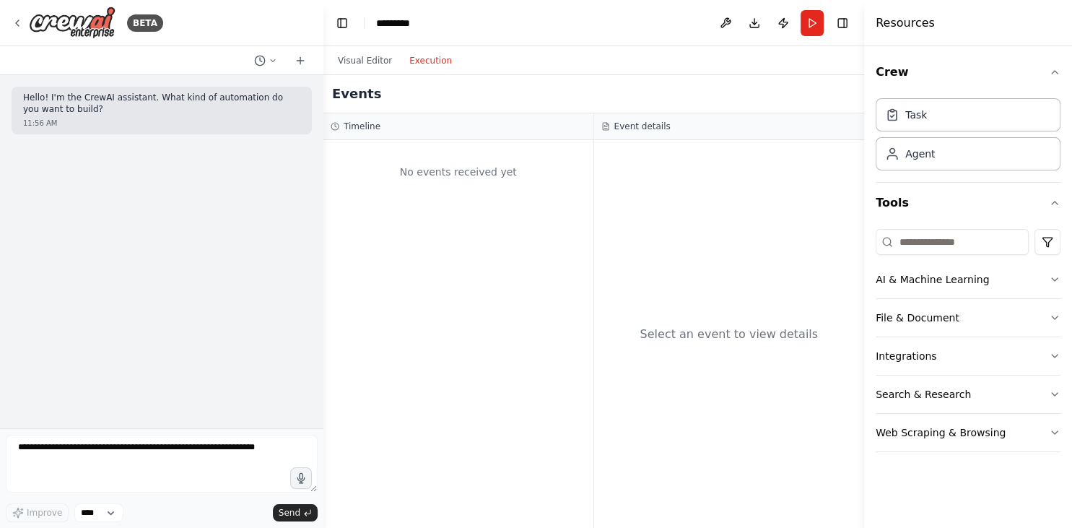
click at [428, 64] on button "Execution" at bounding box center [431, 60] width 60 height 17
click at [356, 69] on button "Visual Editor" at bounding box center [364, 60] width 71 height 17
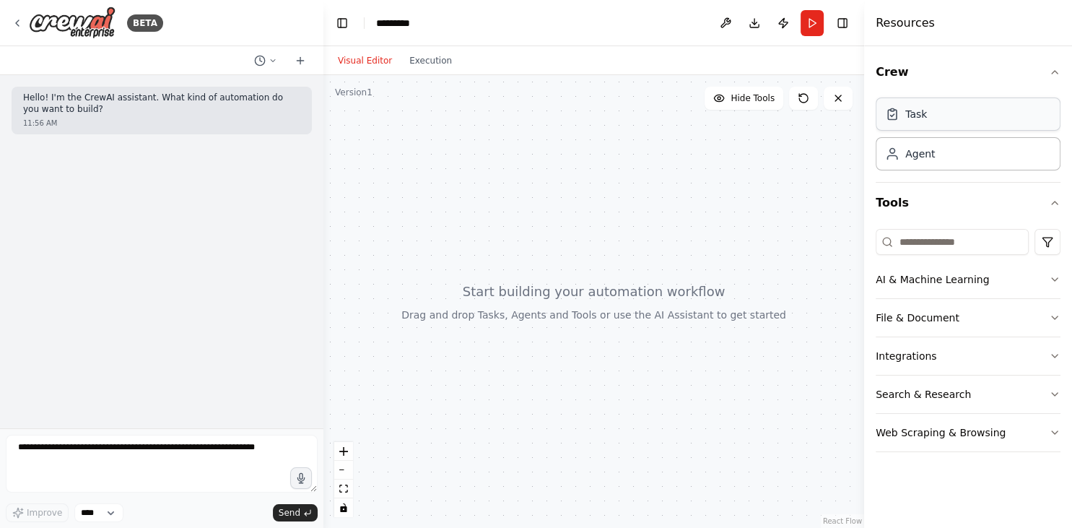
click at [932, 123] on div "Task" at bounding box center [968, 113] width 185 height 33
click at [924, 159] on div "Agent" at bounding box center [920, 153] width 30 height 14
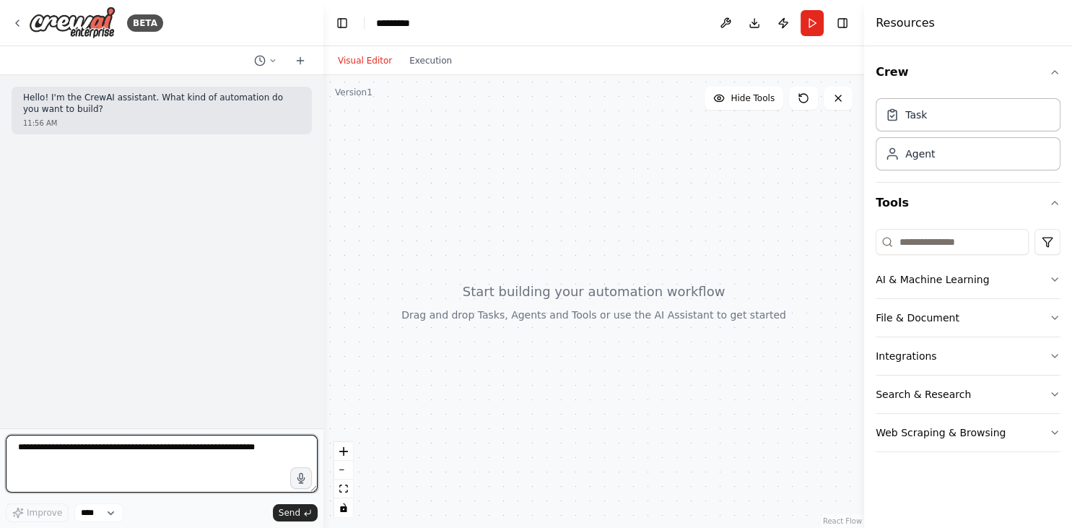
click at [118, 474] on textarea at bounding box center [162, 464] width 312 height 58
click at [956, 151] on div "Agent" at bounding box center [968, 152] width 185 height 33
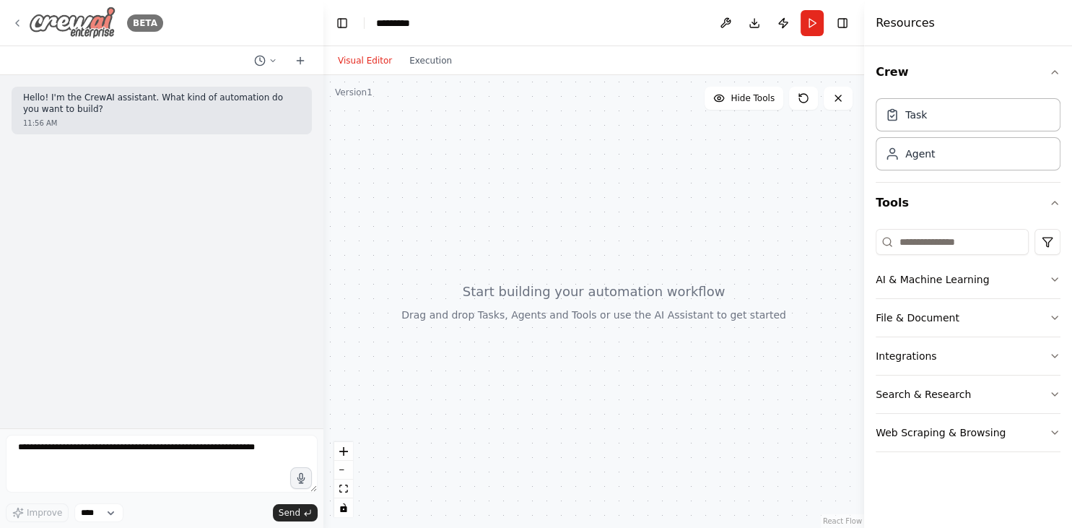
click at [25, 13] on div "BETA" at bounding box center [88, 22] width 152 height 32
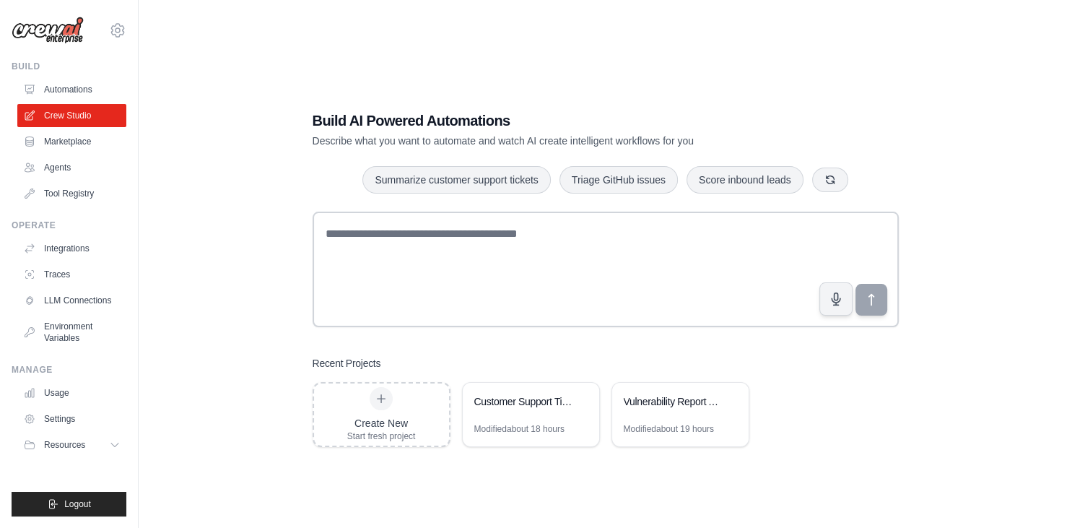
click at [74, 172] on link "Agents" at bounding box center [71, 167] width 109 height 23
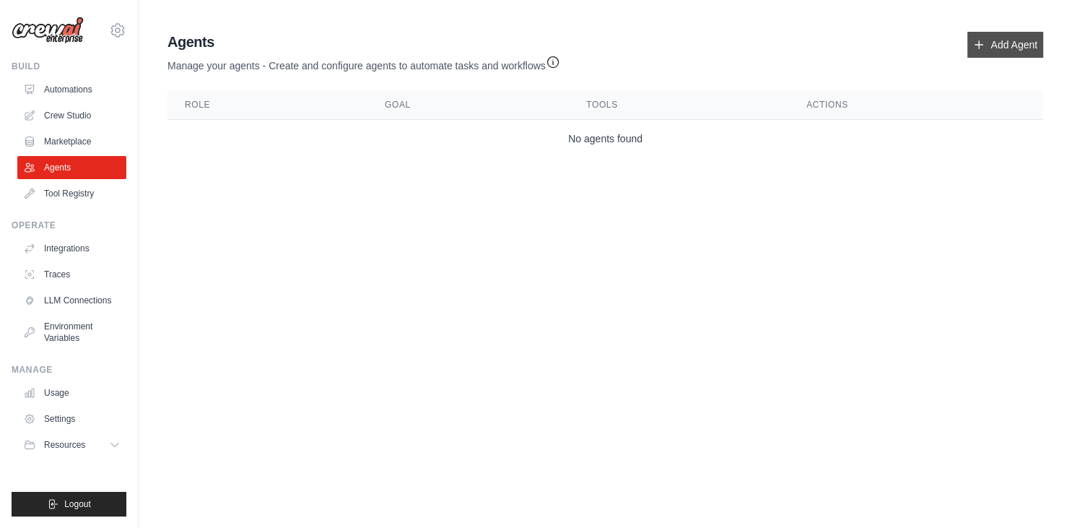
click at [1004, 40] on link "Add Agent" at bounding box center [1005, 45] width 76 height 26
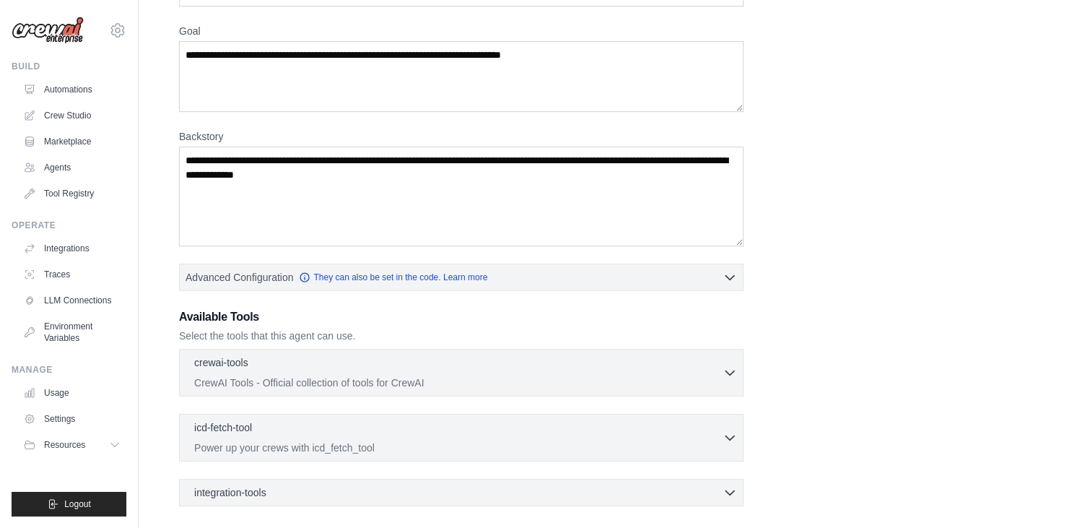
scroll to position [110, 0]
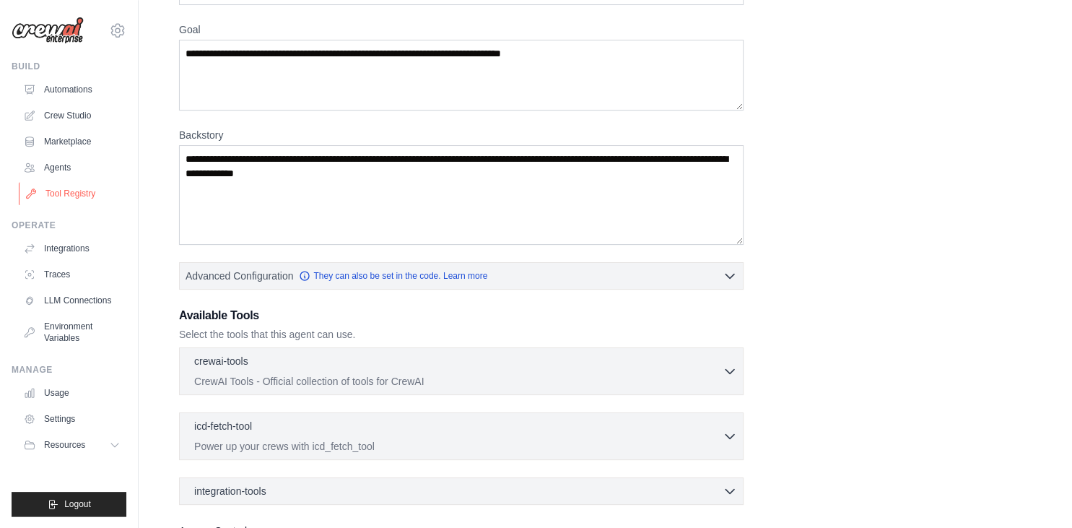
click at [62, 194] on link "Tool Registry" at bounding box center [73, 193] width 109 height 23
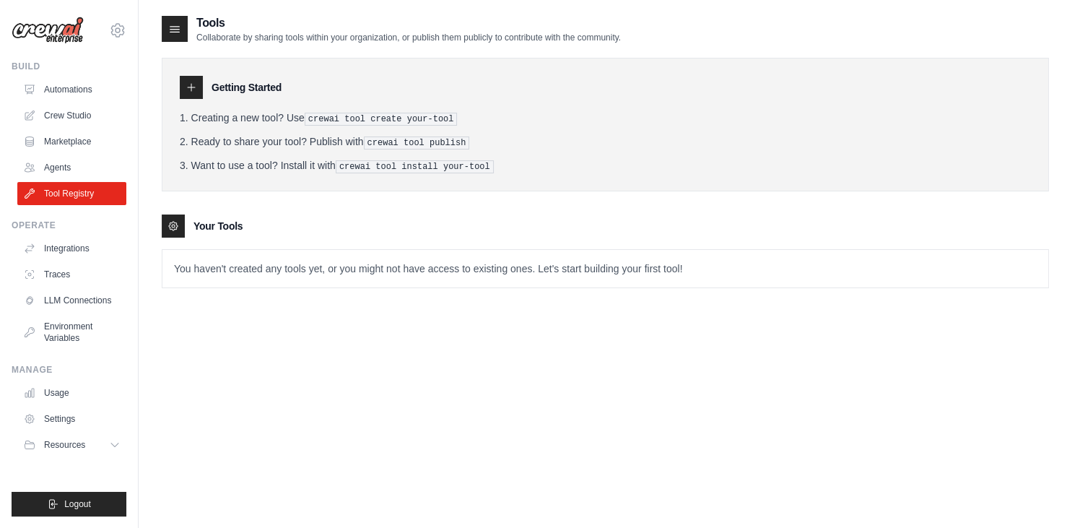
scroll to position [29, 0]
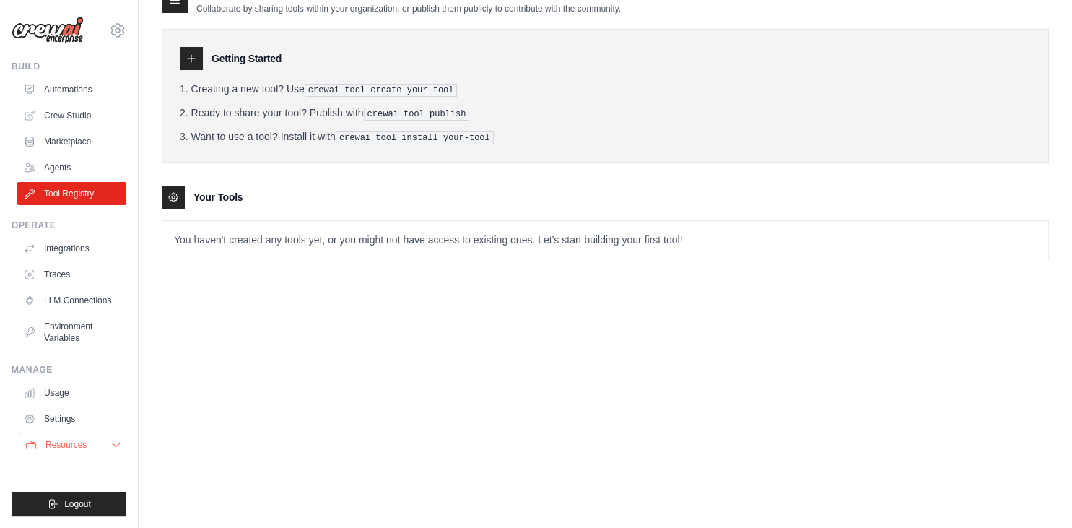
click at [103, 444] on button "Resources" at bounding box center [73, 444] width 109 height 23
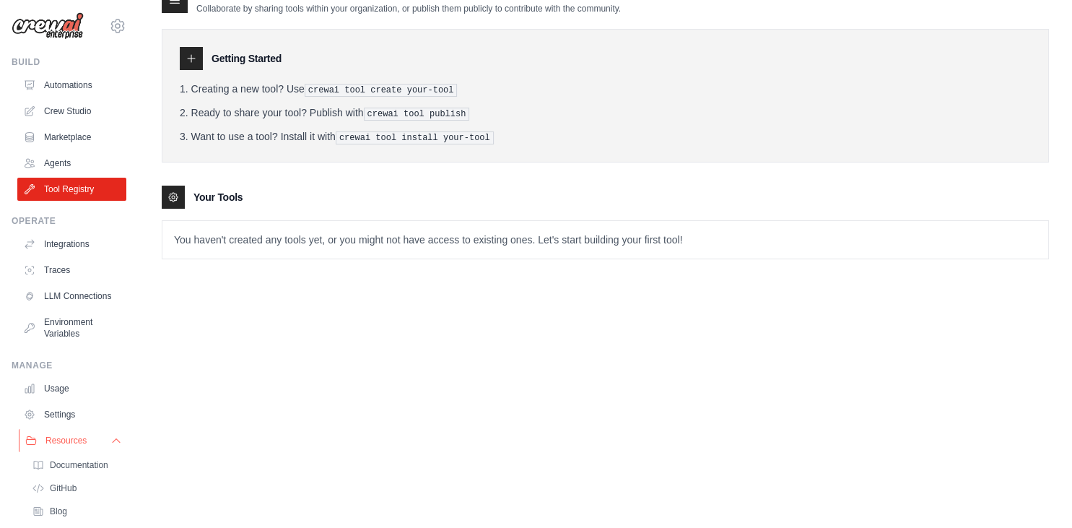
scroll to position [0, 0]
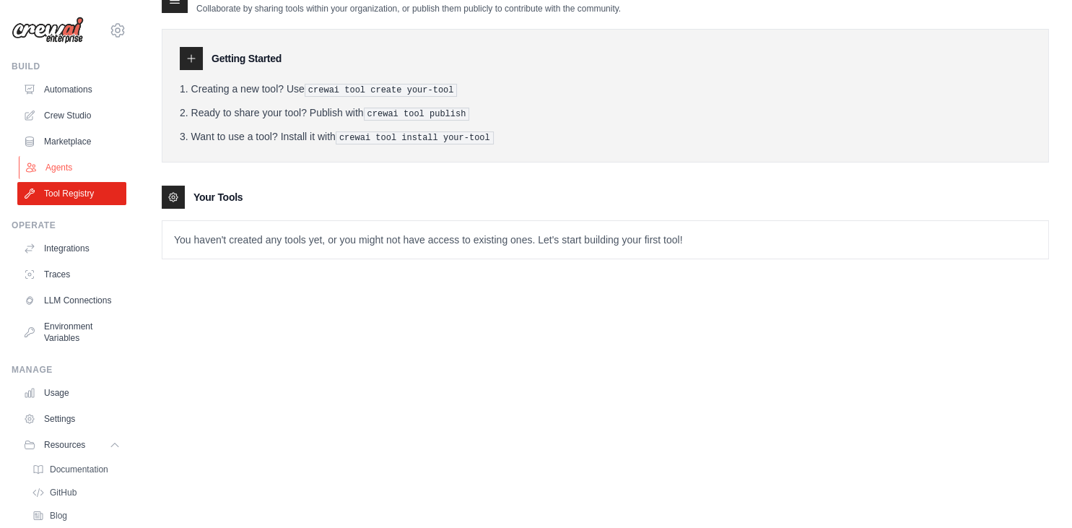
click at [73, 170] on link "Agents" at bounding box center [73, 167] width 109 height 23
